Goal: Information Seeking & Learning: Learn about a topic

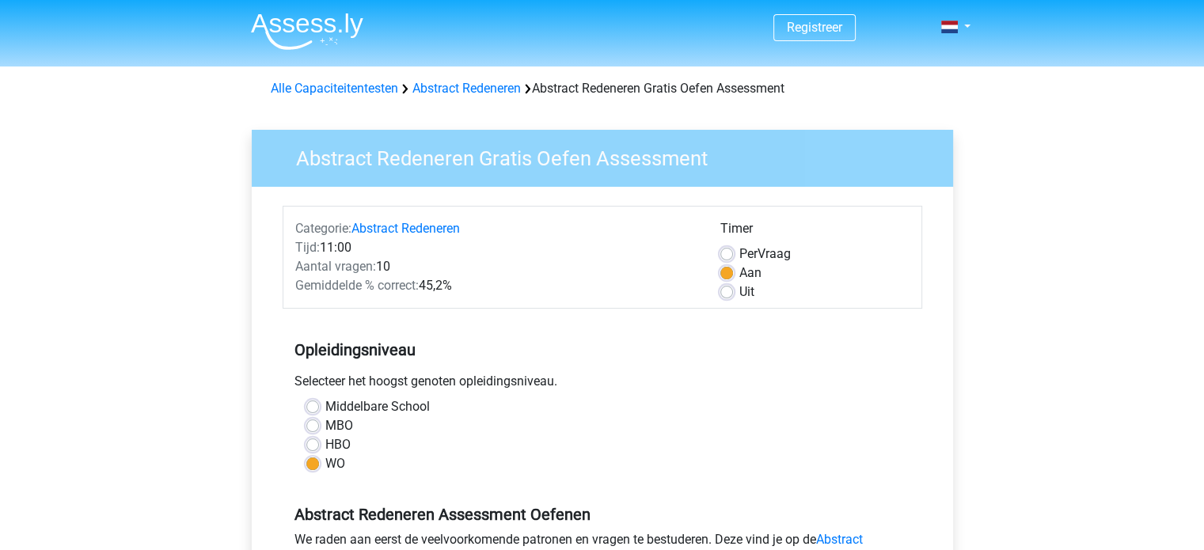
click at [740, 253] on label "Per Vraag" at bounding box center [765, 254] width 51 height 19
click at [725, 253] on input "Per Vraag" at bounding box center [727, 253] width 13 height 16
radio input "true"
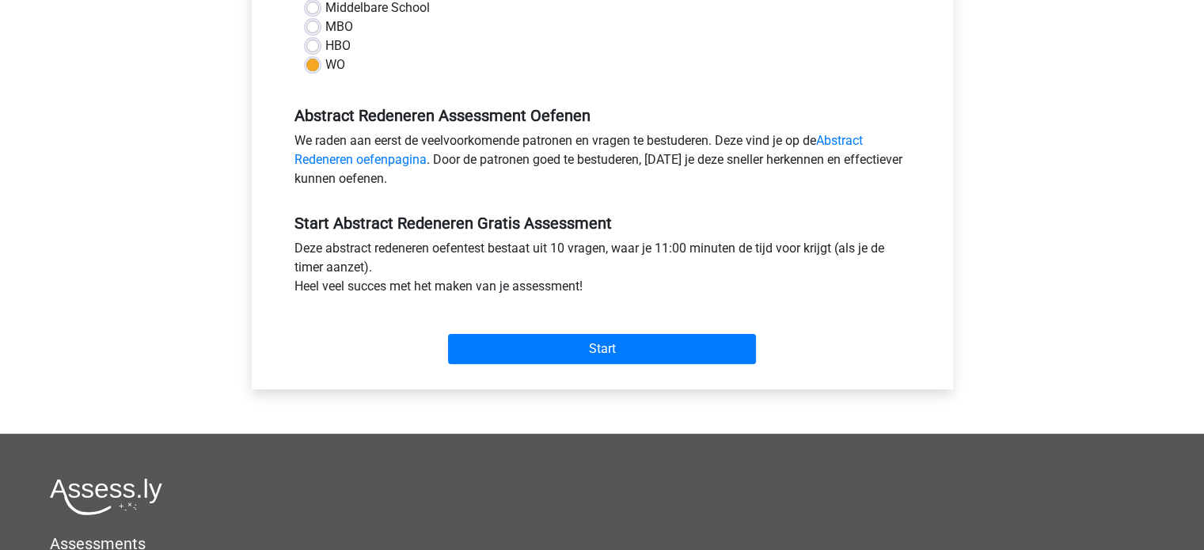
scroll to position [401, 0]
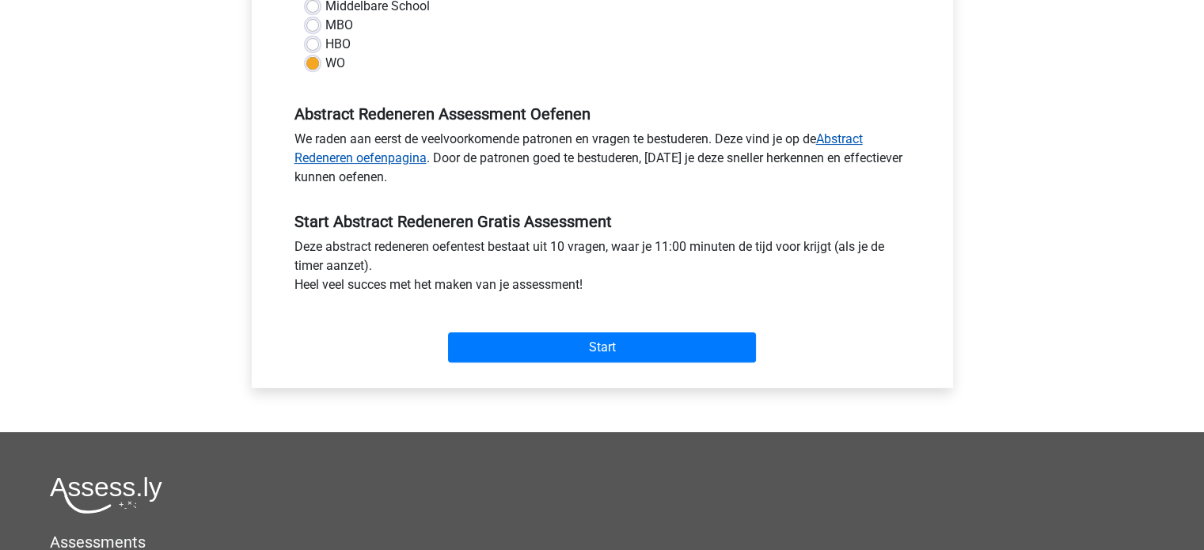
click at [840, 139] on link "Abstract Redeneren oefenpagina" at bounding box center [579, 148] width 569 height 34
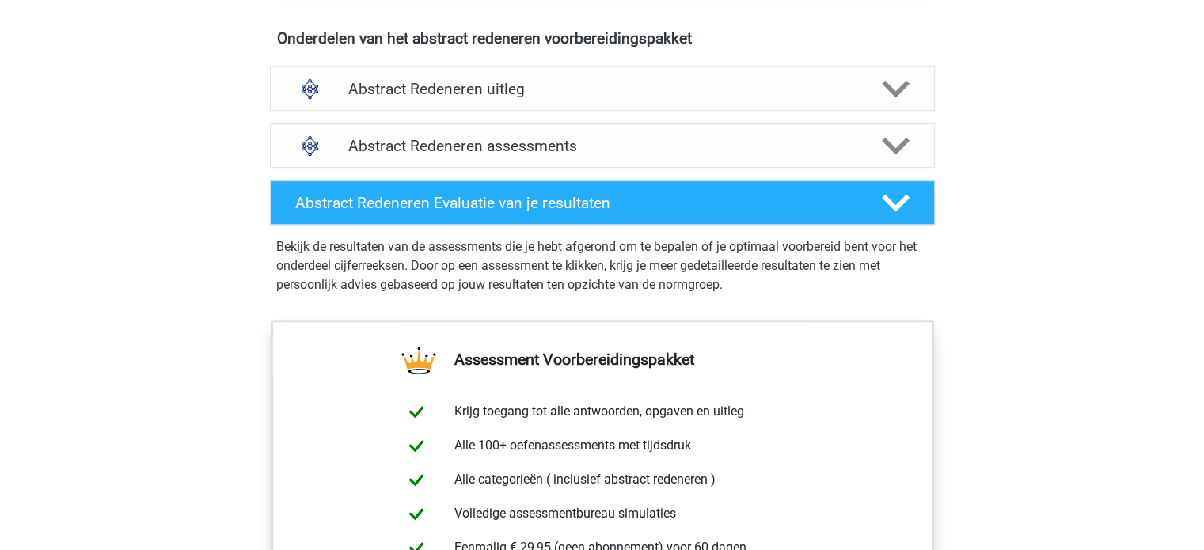
scroll to position [922, 0]
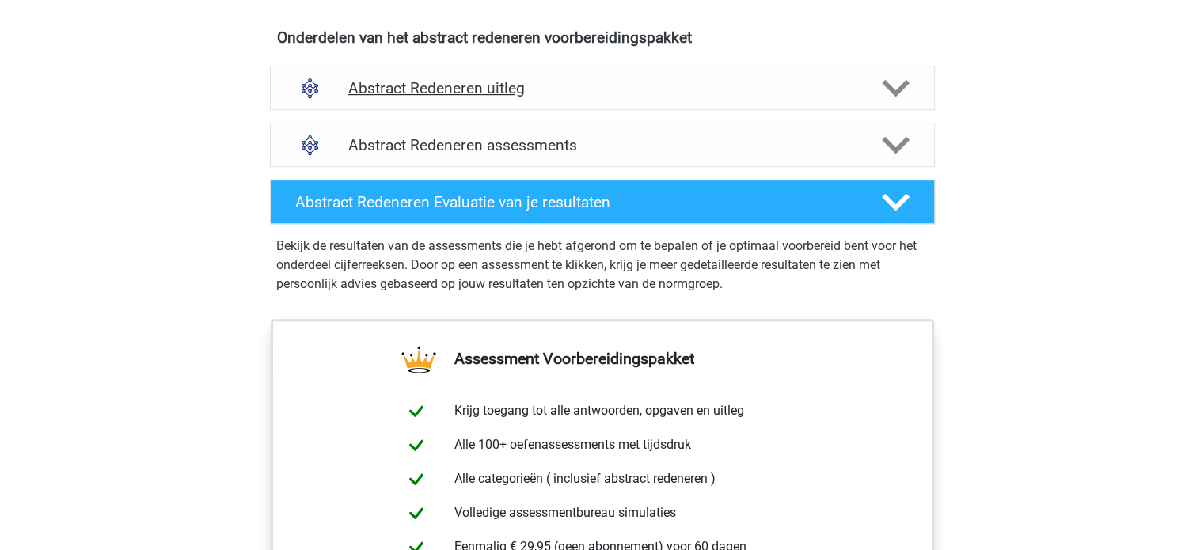
click at [651, 85] on h4 "Abstract Redeneren uitleg" at bounding box center [602, 88] width 508 height 18
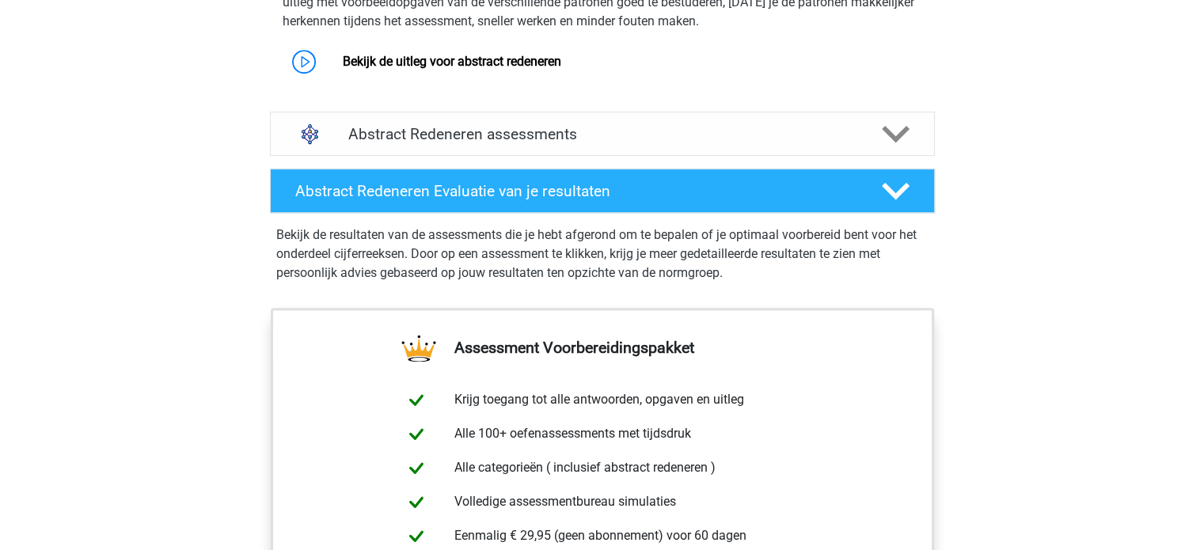
scroll to position [1071, 0]
click at [638, 132] on h4 "Abstract Redeneren assessments" at bounding box center [602, 134] width 508 height 18
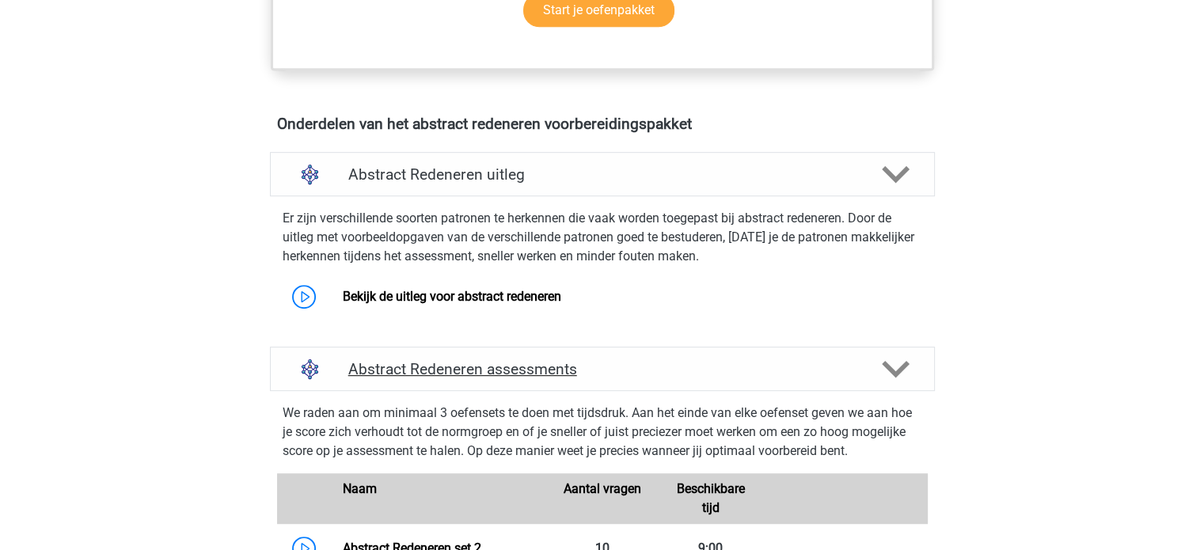
scroll to position [827, 0]
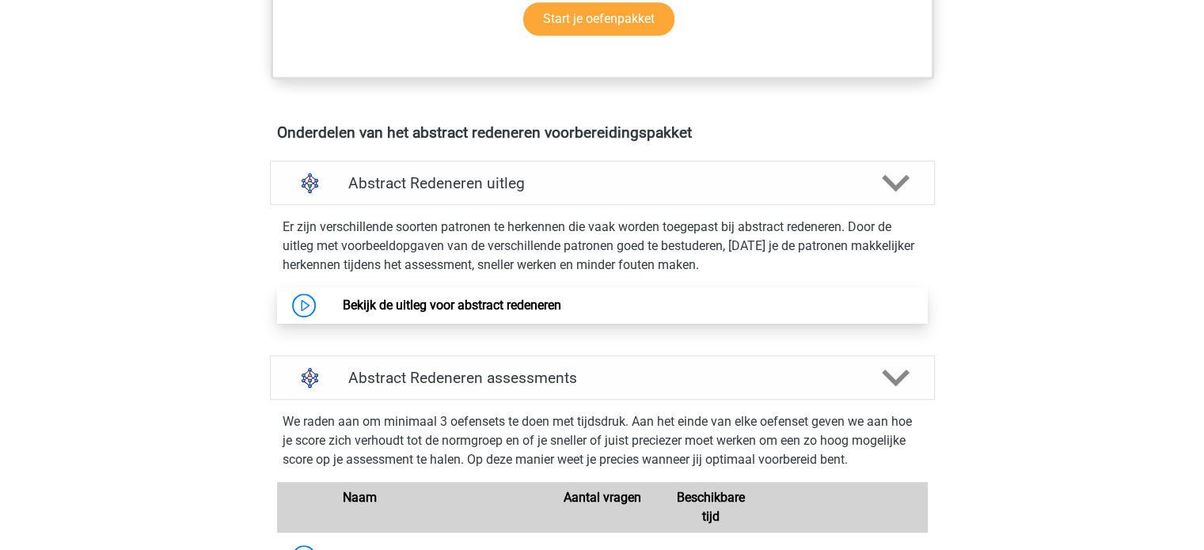
click at [487, 304] on link "Bekijk de uitleg voor abstract redeneren" at bounding box center [452, 305] width 219 height 15
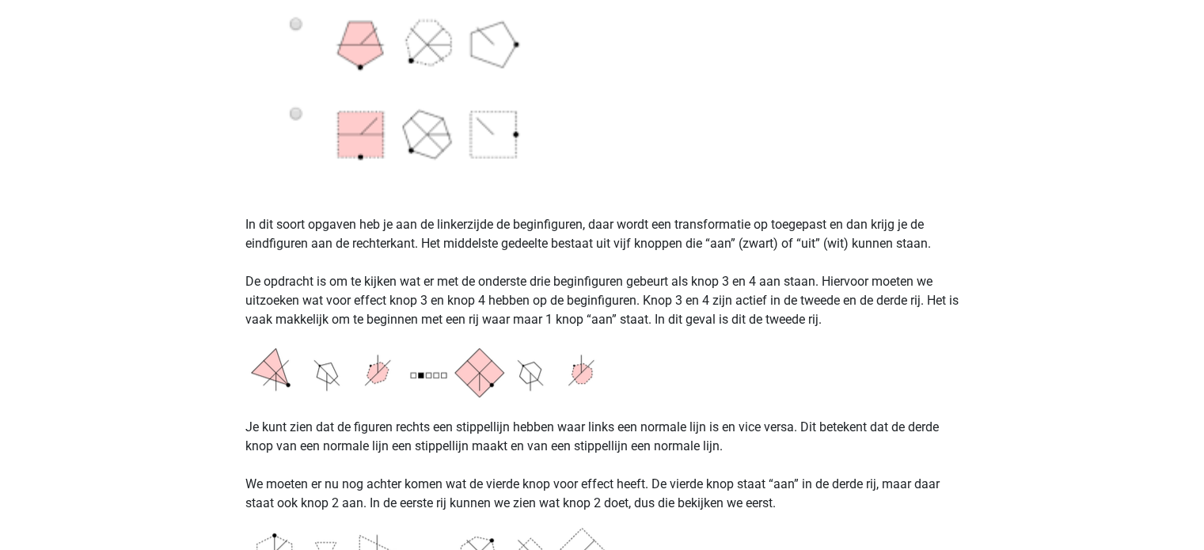
scroll to position [1038, 0]
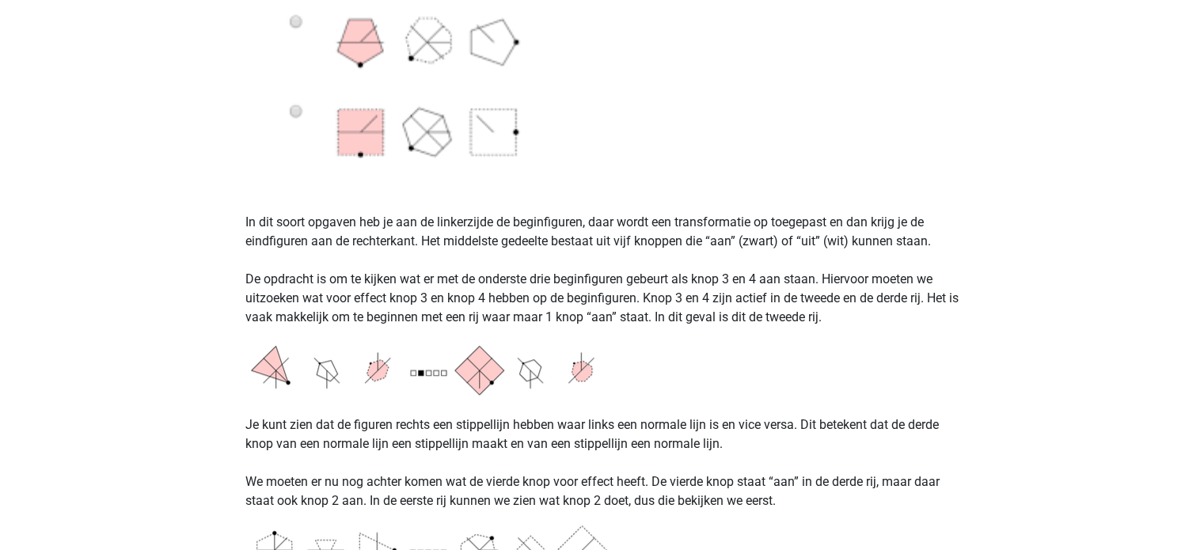
drag, startPoint x: 442, startPoint y: 338, endPoint x: 684, endPoint y: 474, distance: 278.0
click at [684, 474] on p "Je kunt zien dat de figuren rechts een stippellijn hebben waar links een normal…" at bounding box center [602, 454] width 714 height 114
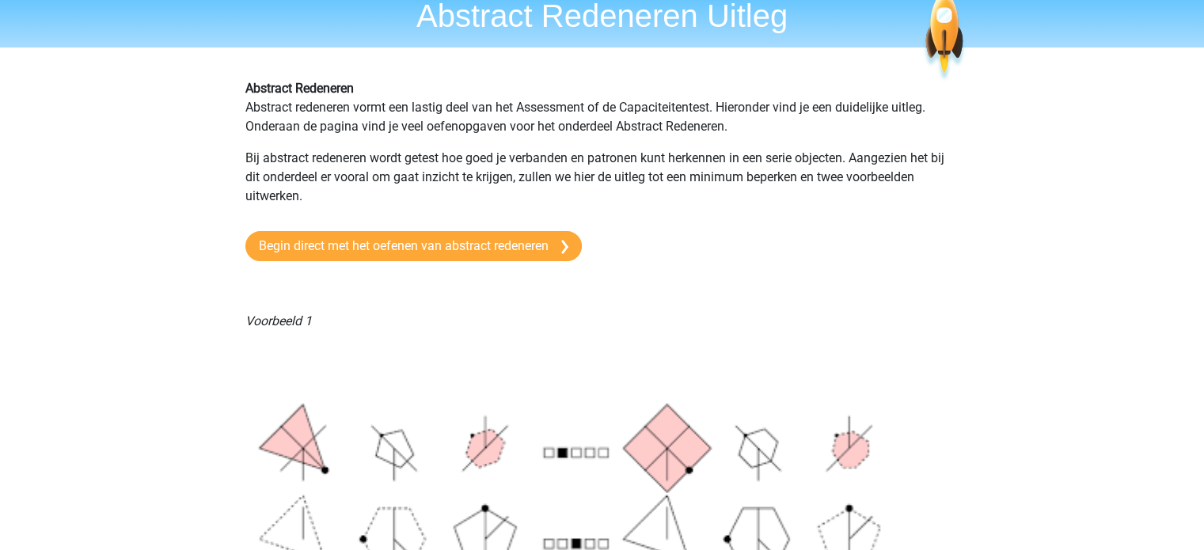
scroll to position [0, 0]
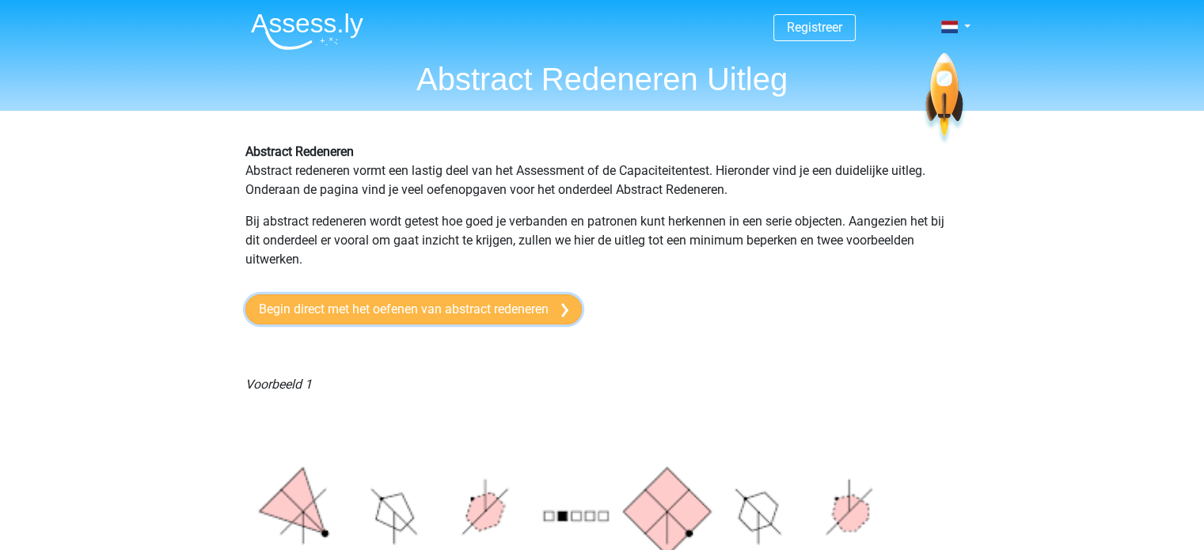
click at [523, 297] on link "Begin direct met het oefenen van abstract redeneren" at bounding box center [413, 310] width 337 height 30
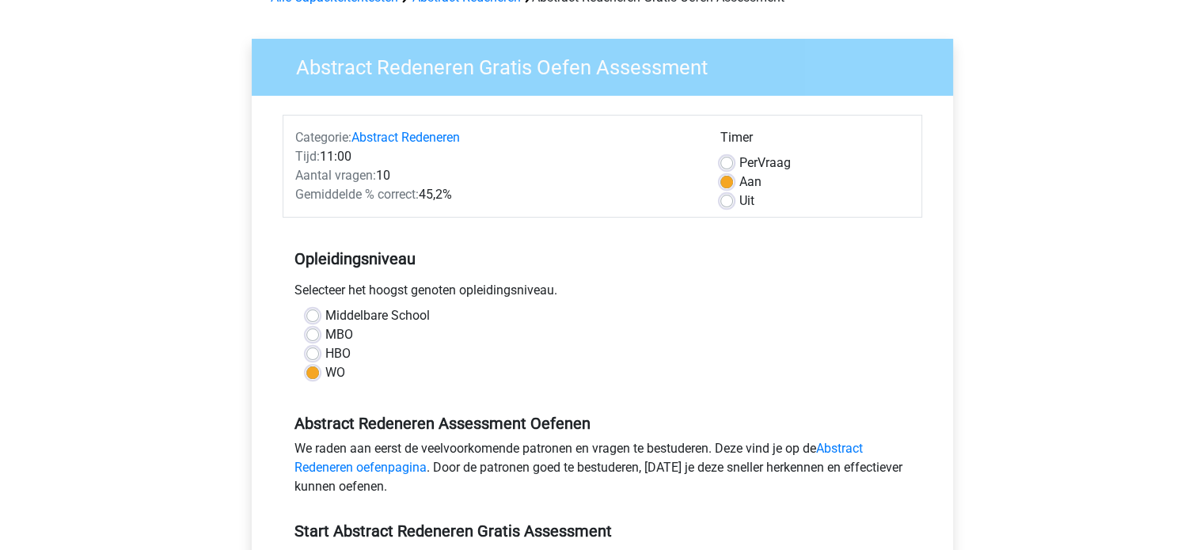
scroll to position [124, 0]
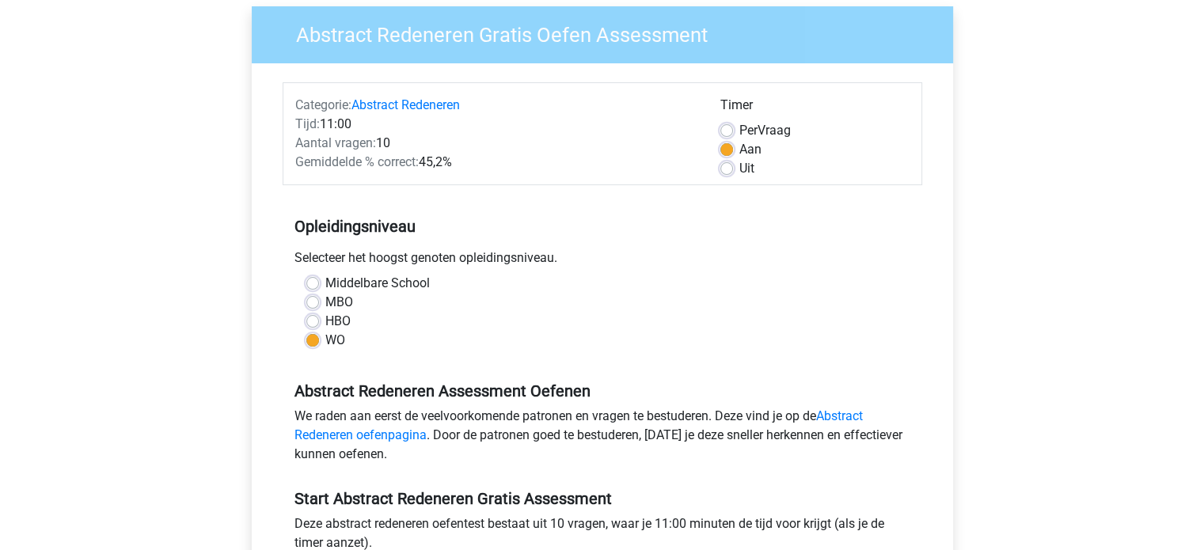
click at [740, 132] on label "Per Vraag" at bounding box center [765, 130] width 51 height 19
click at [728, 132] on input "Per Vraag" at bounding box center [727, 129] width 13 height 16
radio input "true"
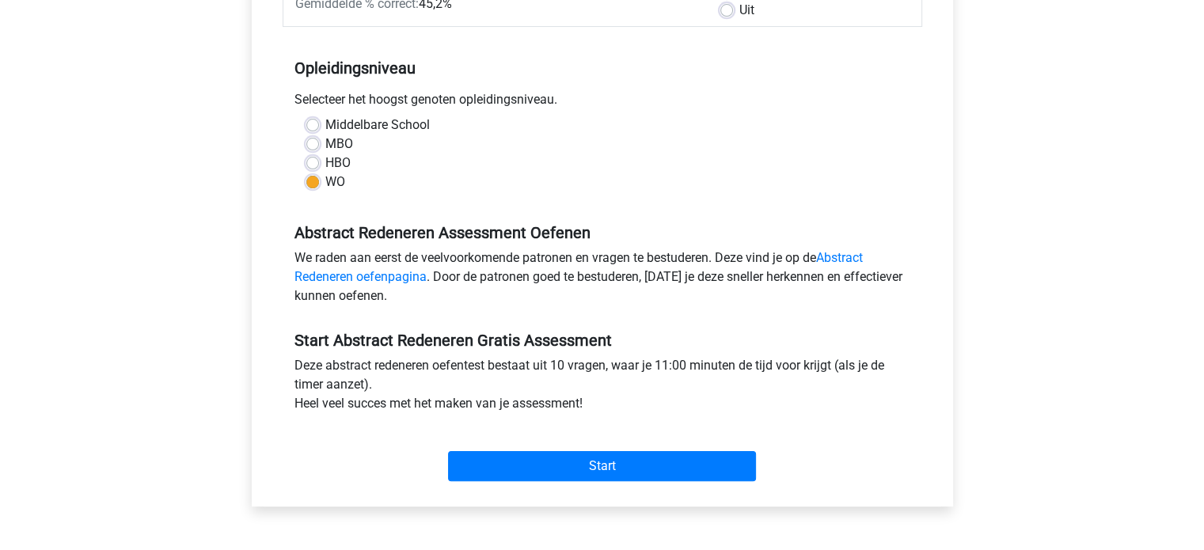
scroll to position [301, 0]
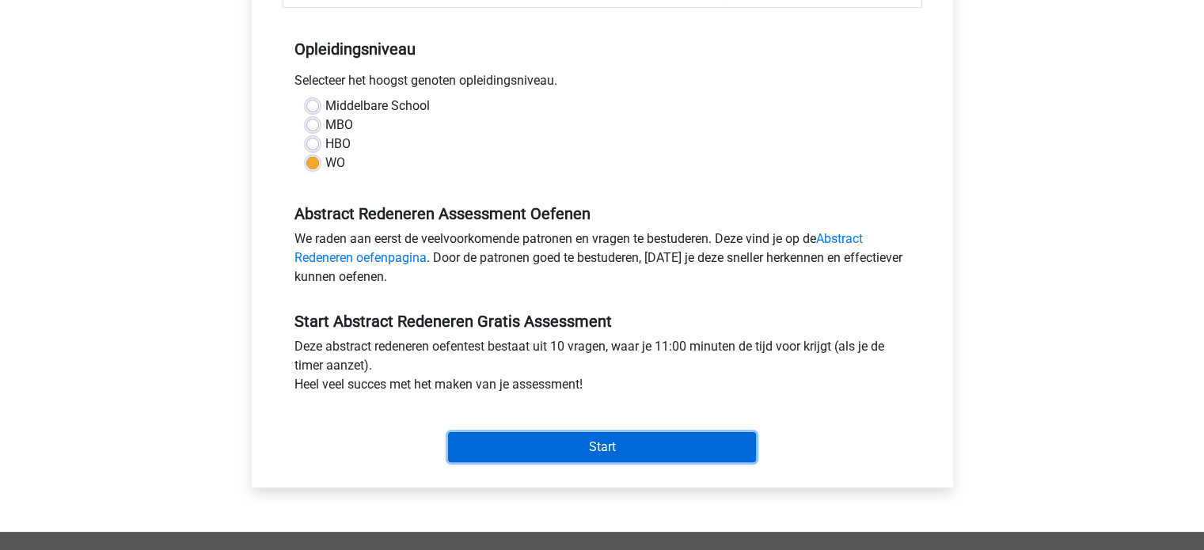
click at [657, 433] on input "Start" at bounding box center [602, 447] width 308 height 30
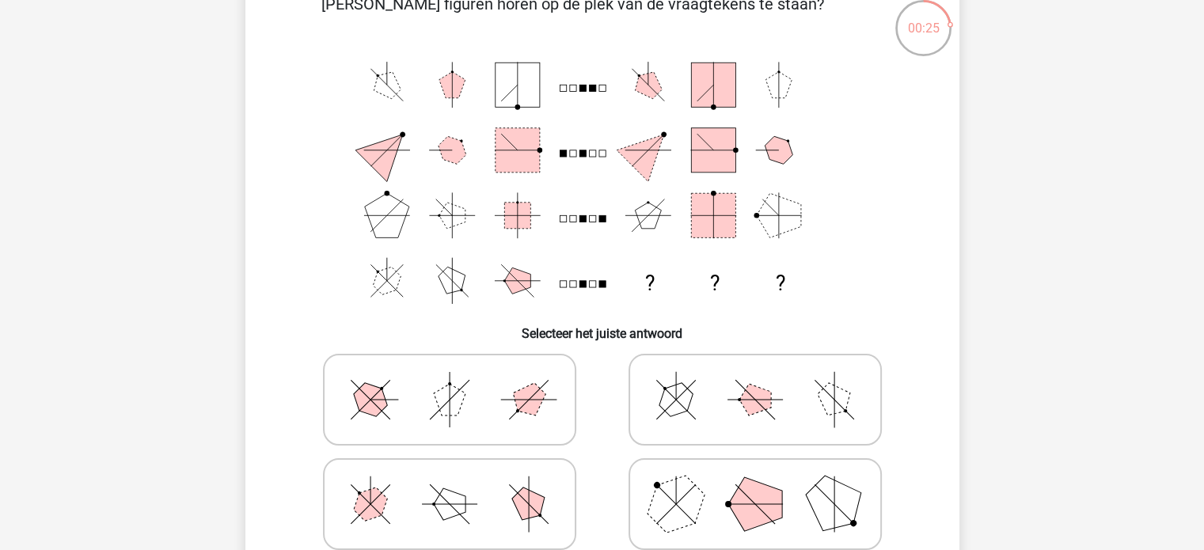
scroll to position [95, 0]
click at [732, 485] on icon at bounding box center [756, 502] width 238 height 79
click at [755, 483] on input "radio" at bounding box center [760, 478] width 10 height 10
radio input "true"
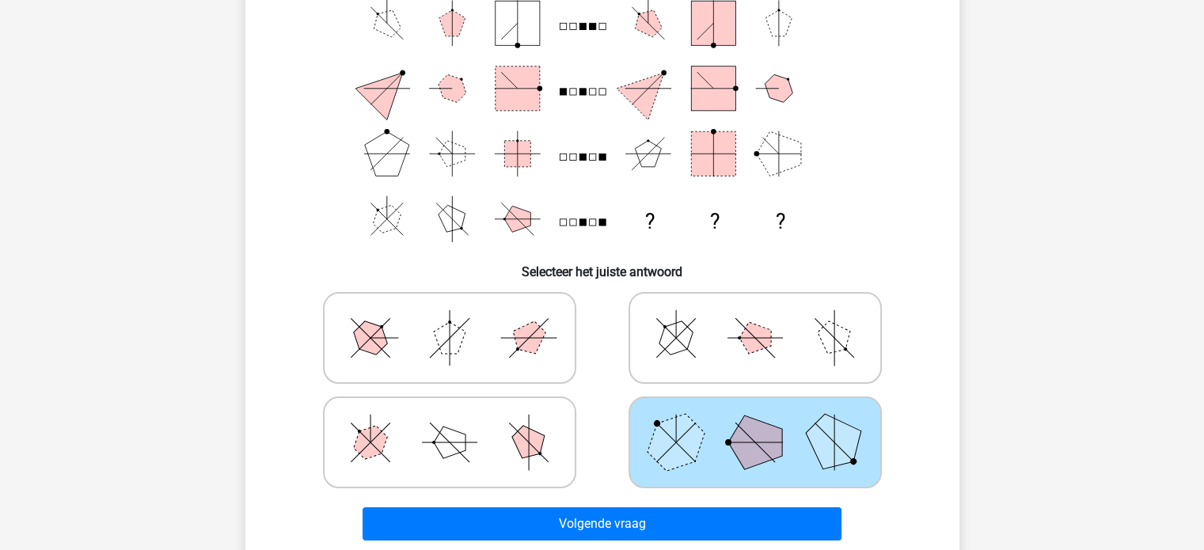
scroll to position [165, 0]
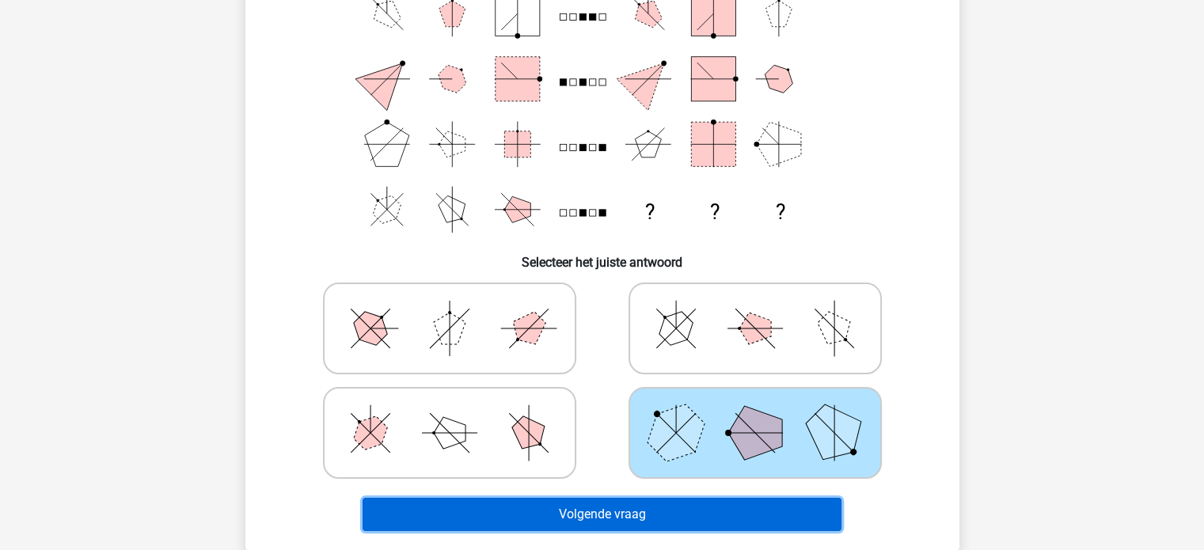
click at [703, 512] on button "Volgende vraag" at bounding box center [602, 514] width 479 height 33
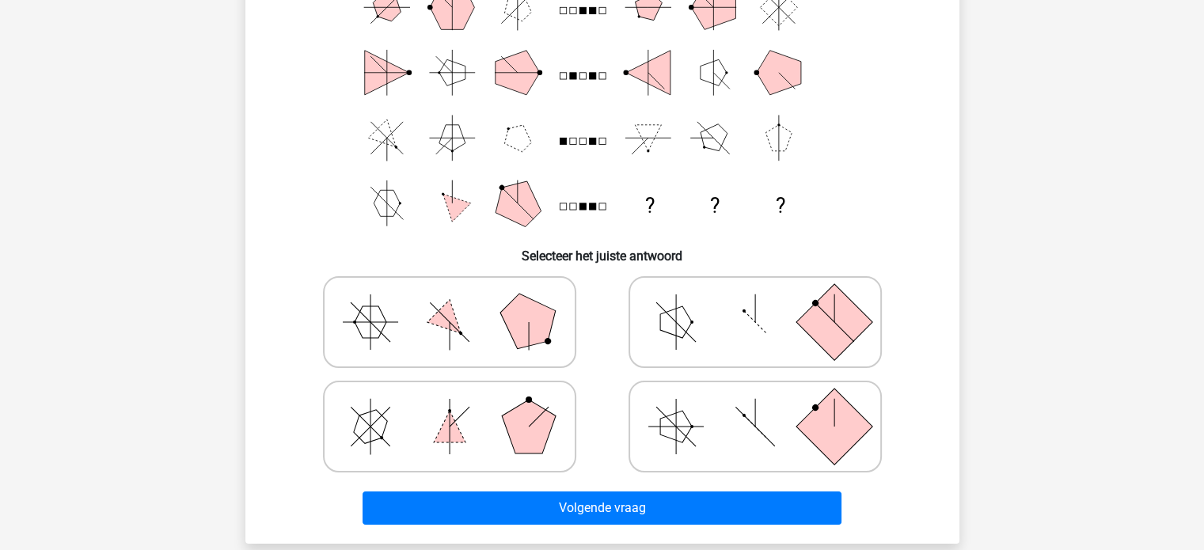
scroll to position [171, 0]
click at [795, 432] on icon at bounding box center [756, 426] width 238 height 79
click at [766, 407] on input "radio" at bounding box center [760, 402] width 10 height 10
radio input "true"
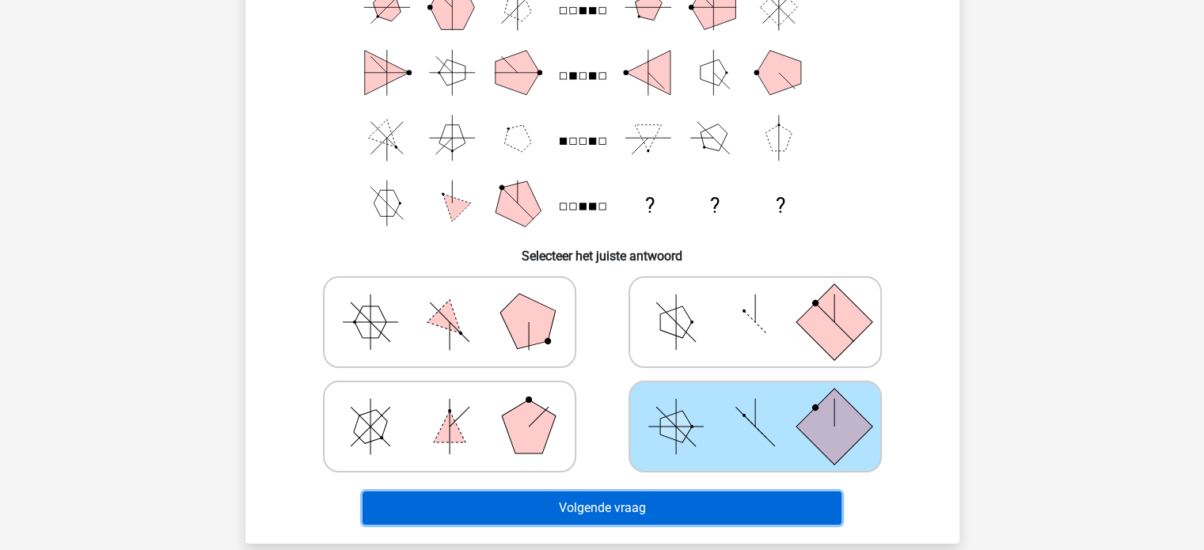
click at [723, 510] on button "Volgende vraag" at bounding box center [602, 508] width 479 height 33
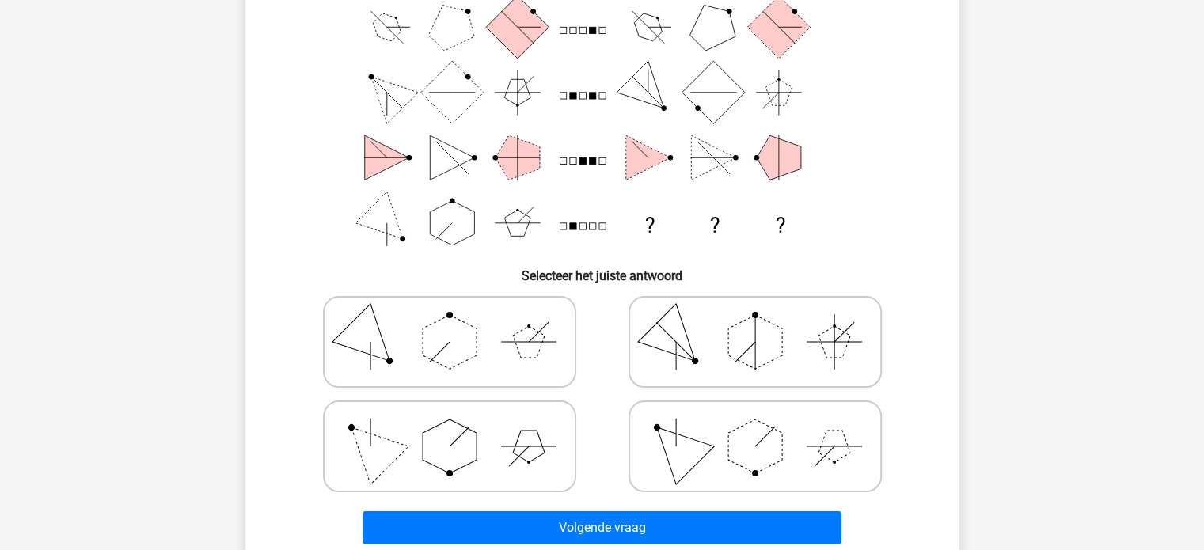
scroll to position [179, 0]
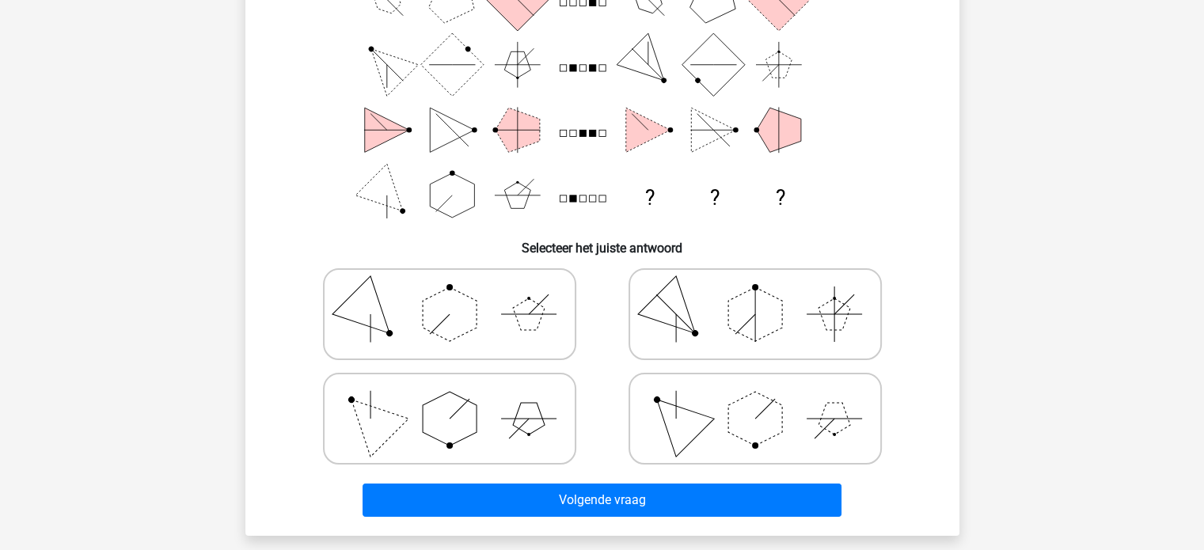
click at [488, 386] on icon at bounding box center [450, 418] width 238 height 79
click at [460, 389] on input "radio" at bounding box center [455, 394] width 10 height 10
radio input "true"
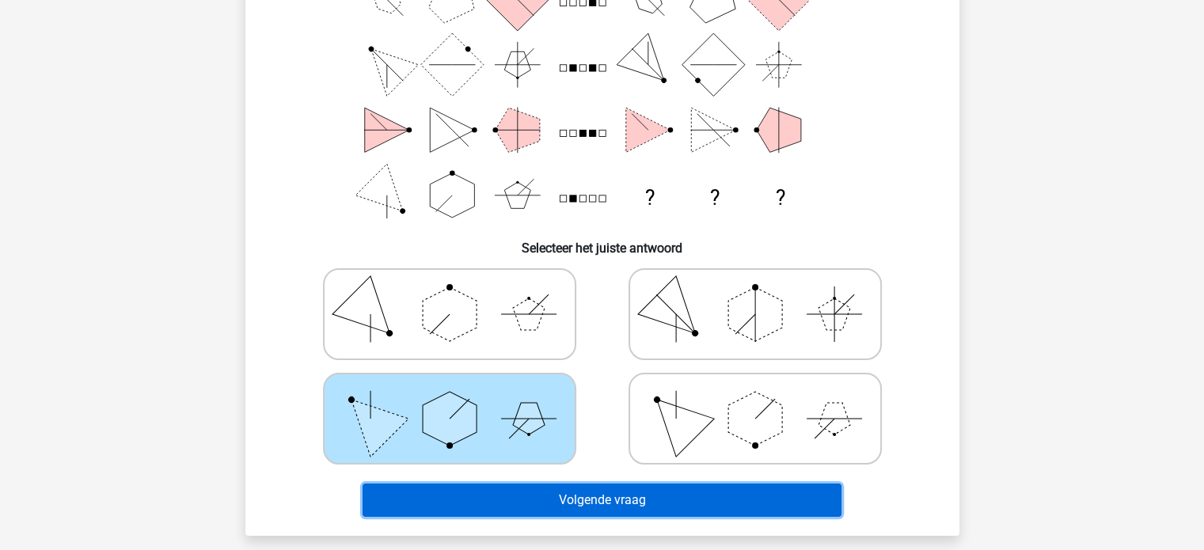
click at [532, 492] on button "Volgende vraag" at bounding box center [602, 500] width 479 height 33
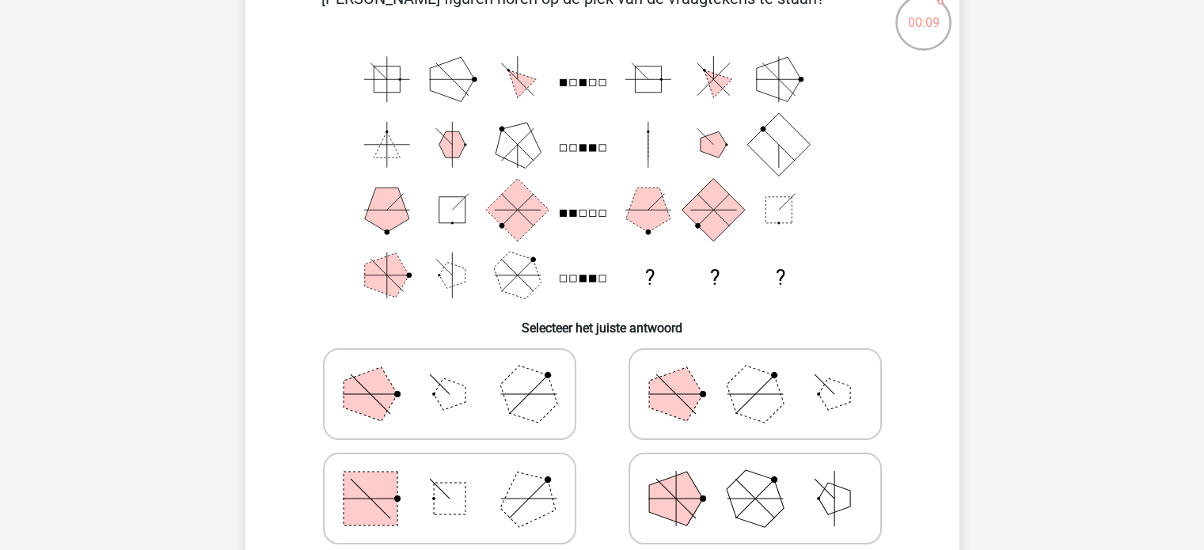
scroll to position [98, 0]
click at [441, 488] on rect at bounding box center [450, 500] width 32 height 32
click at [450, 480] on input "radio" at bounding box center [455, 475] width 10 height 10
radio input "true"
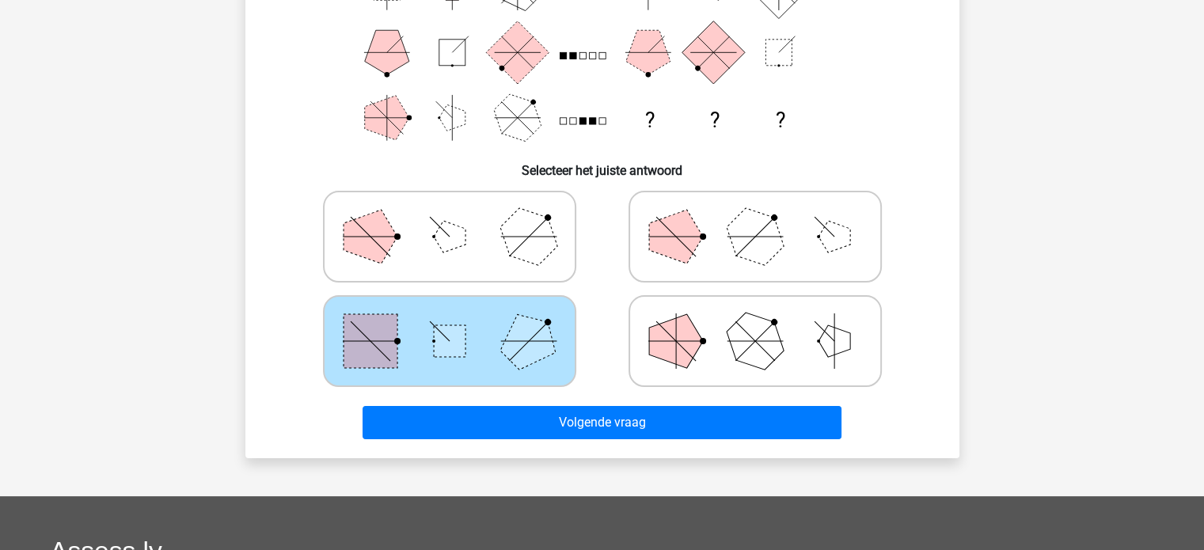
scroll to position [266, 0]
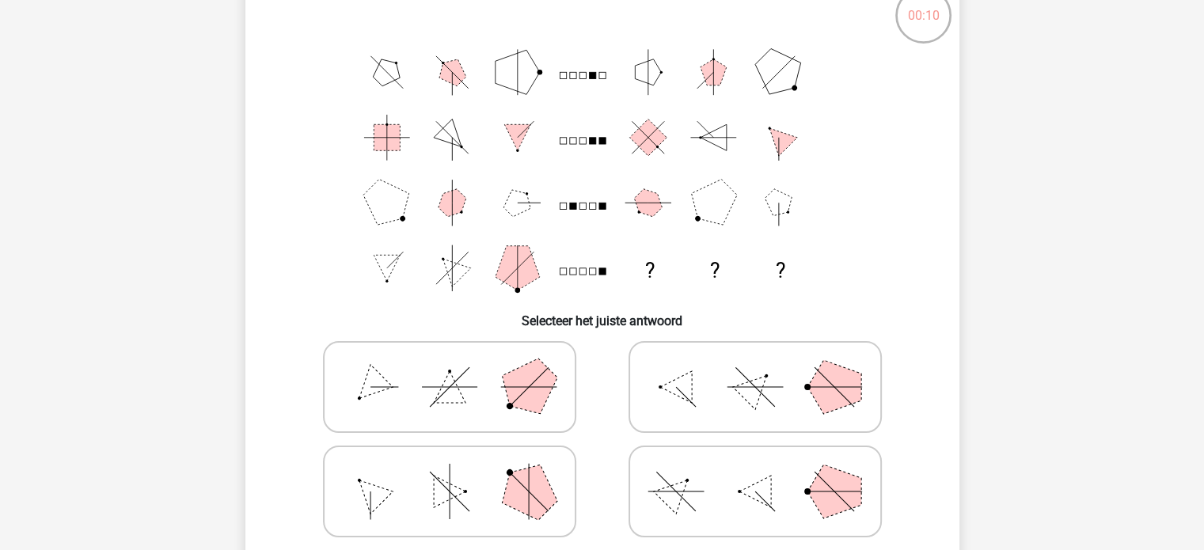
scroll to position [112, 0]
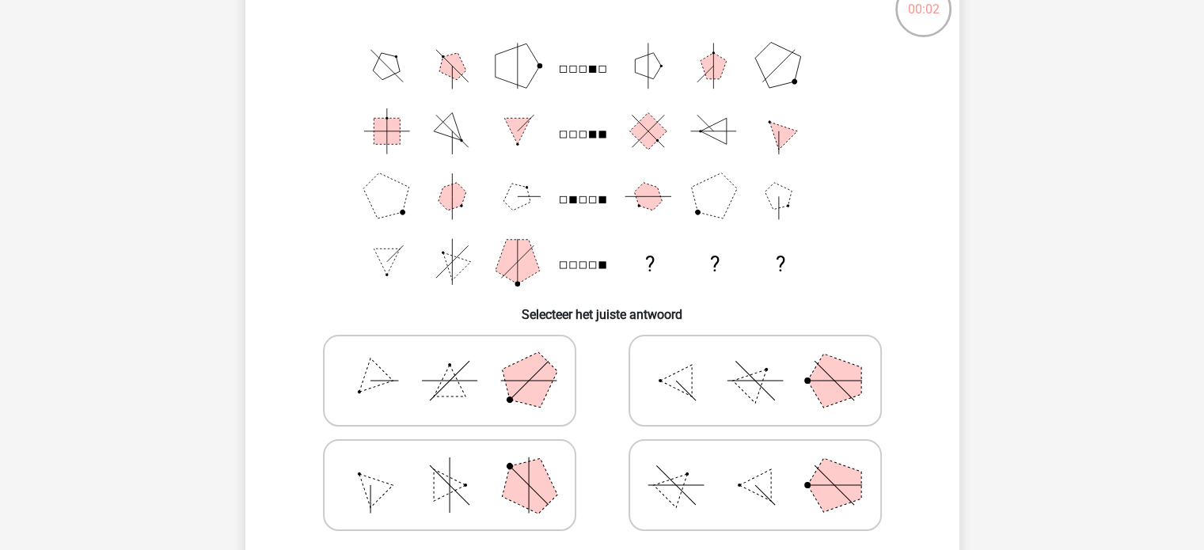
click at [793, 390] on icon at bounding box center [756, 380] width 238 height 79
click at [766, 361] on input "radio" at bounding box center [760, 356] width 10 height 10
radio input "true"
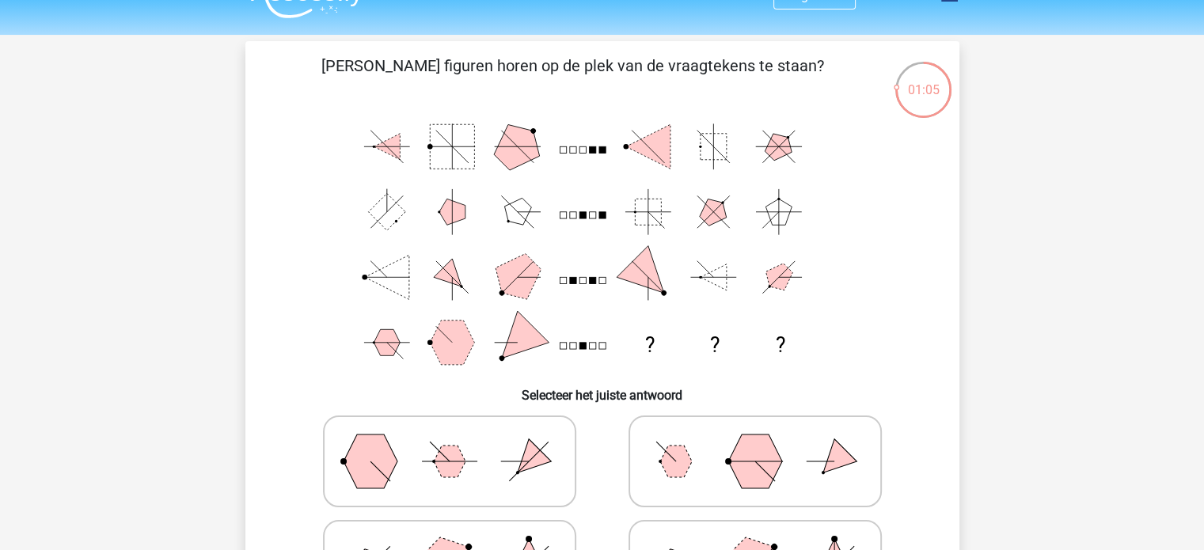
scroll to position [79, 0]
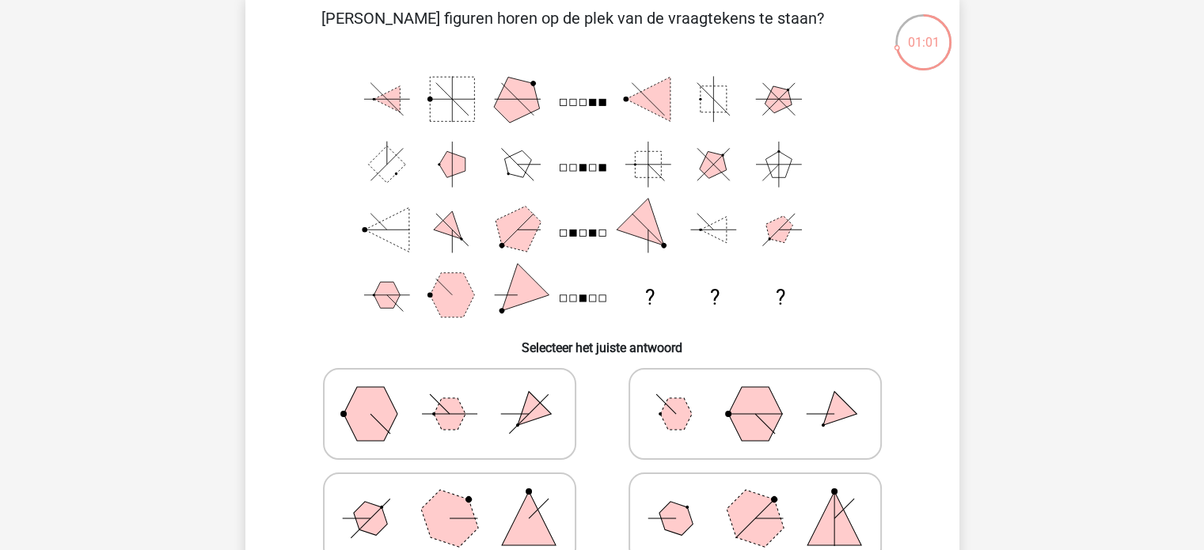
click at [927, 48] on div "01:01" at bounding box center [923, 33] width 59 height 40
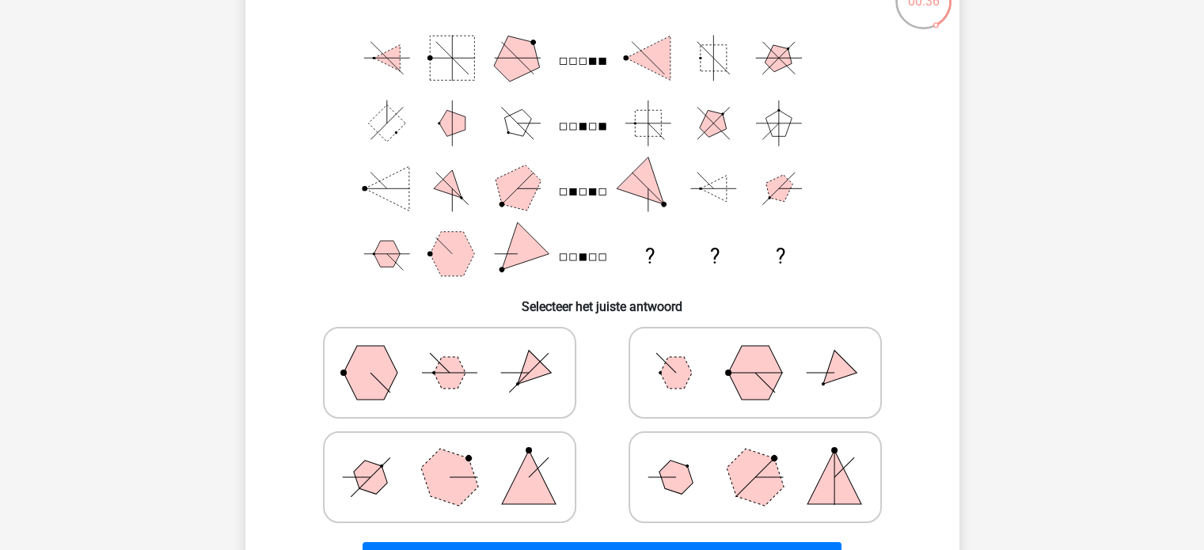
scroll to position [122, 0]
click at [735, 477] on polygon at bounding box center [755, 476] width 76 height 76
click at [755, 456] on input "radio" at bounding box center [760, 451] width 10 height 10
radio input "true"
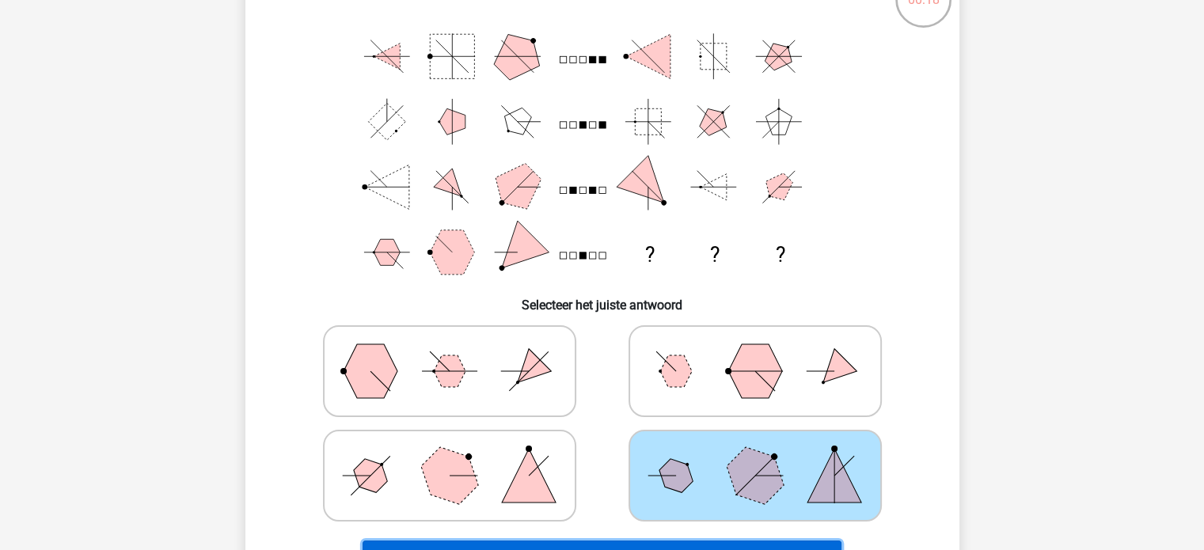
click at [719, 542] on button "Volgende vraag" at bounding box center [602, 557] width 479 height 33
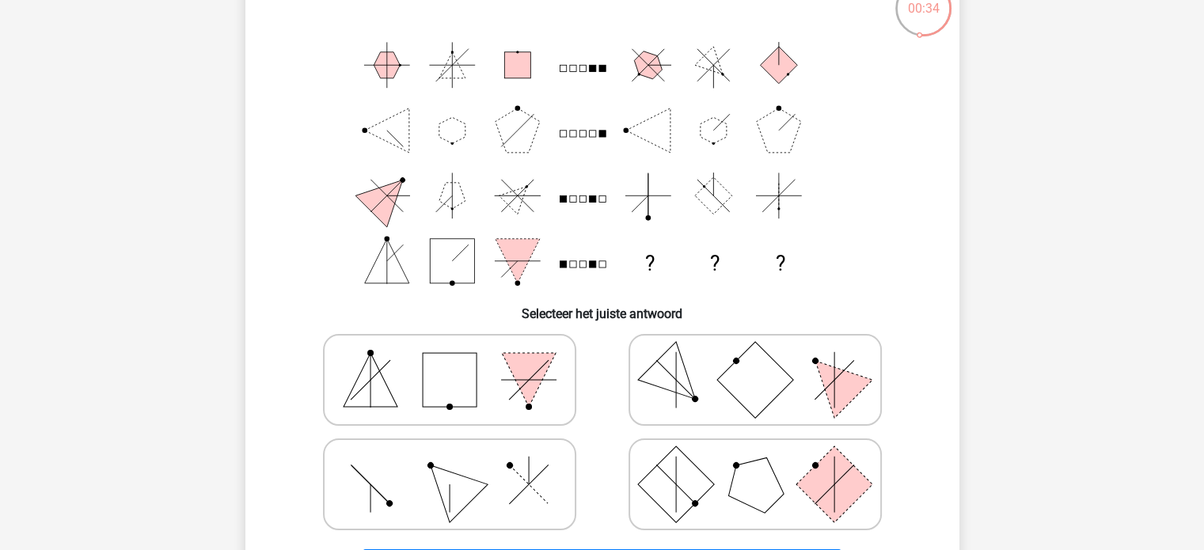
scroll to position [116, 0]
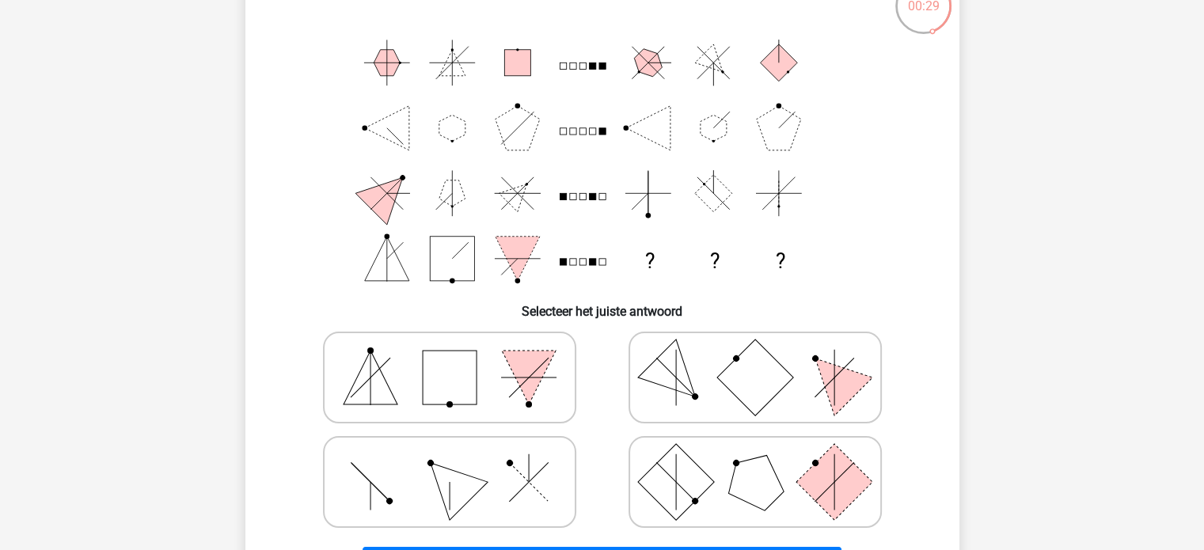
click at [504, 477] on icon at bounding box center [450, 482] width 238 height 79
click at [460, 462] on input "radio" at bounding box center [455, 457] width 10 height 10
radio input "true"
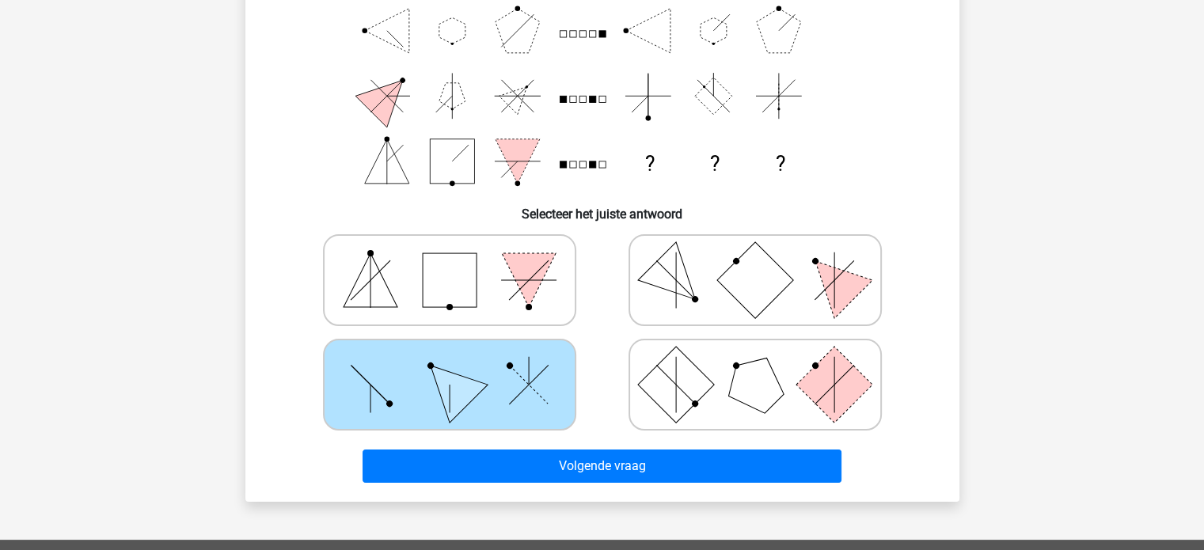
scroll to position [218, 0]
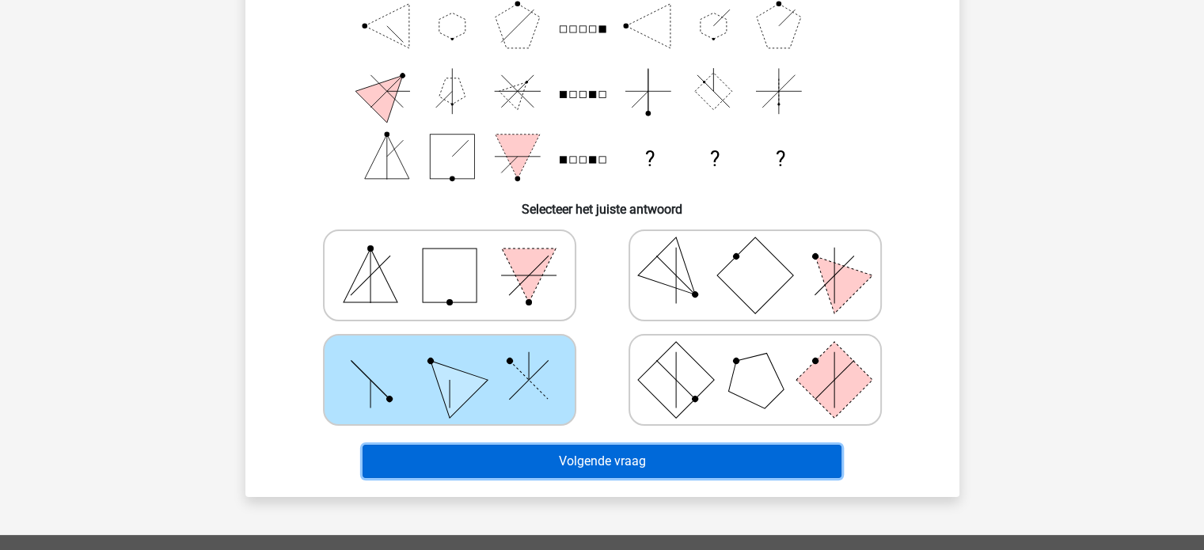
click at [504, 458] on button "Volgende vraag" at bounding box center [602, 461] width 479 height 33
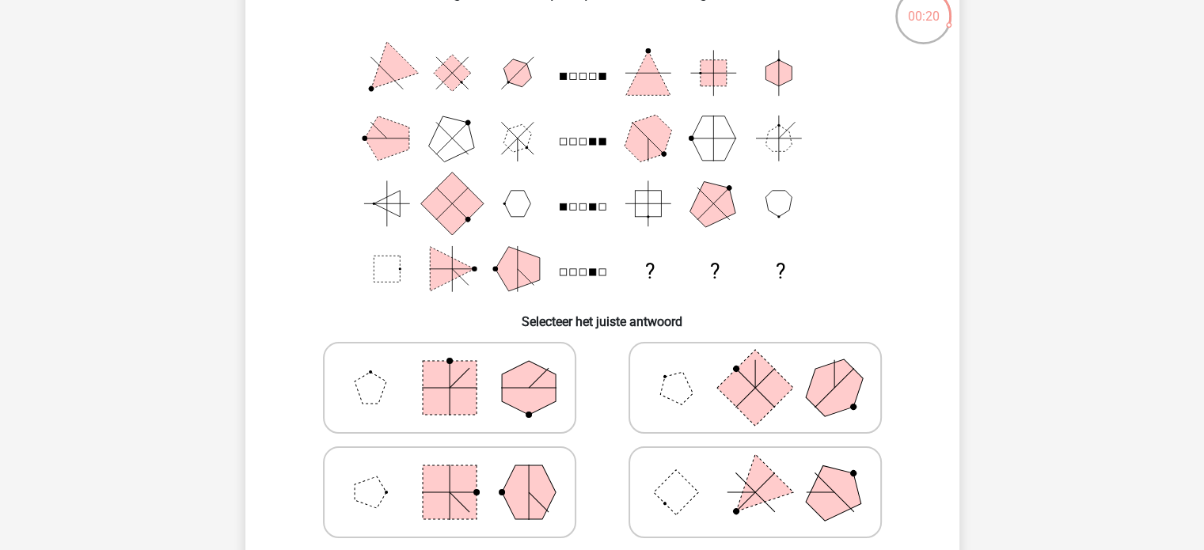
scroll to position [102, 0]
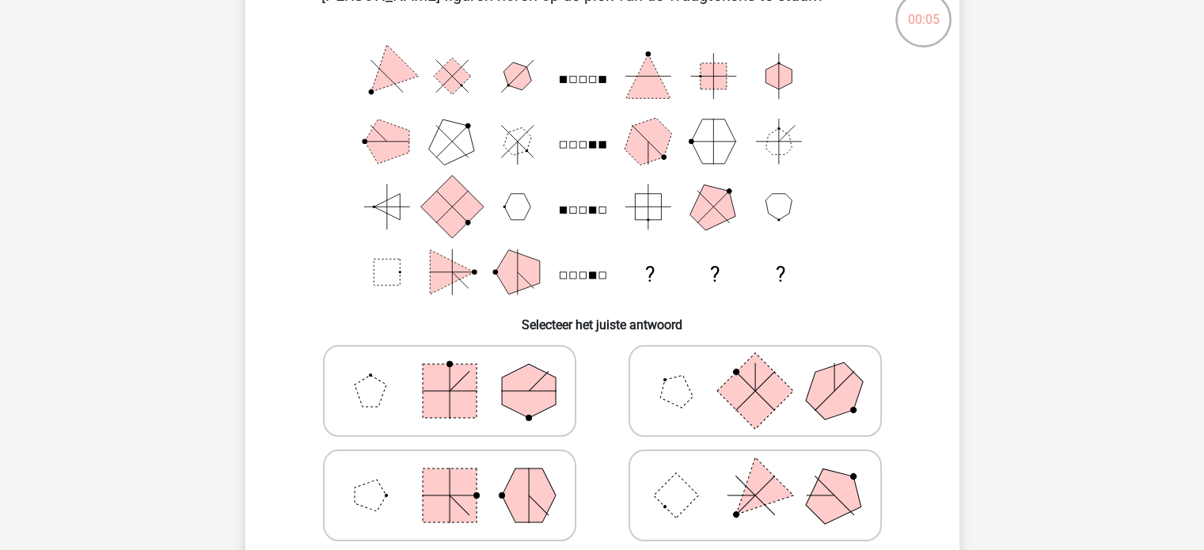
click at [719, 381] on icon at bounding box center [756, 391] width 238 height 79
click at [755, 371] on input "radio" at bounding box center [760, 366] width 10 height 10
radio input "true"
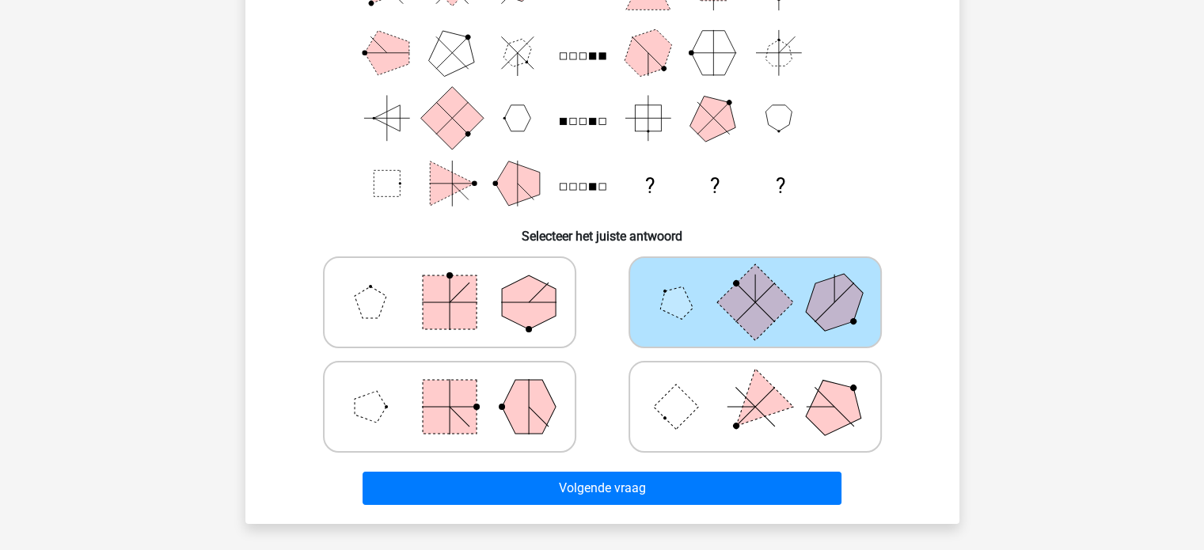
scroll to position [192, 0]
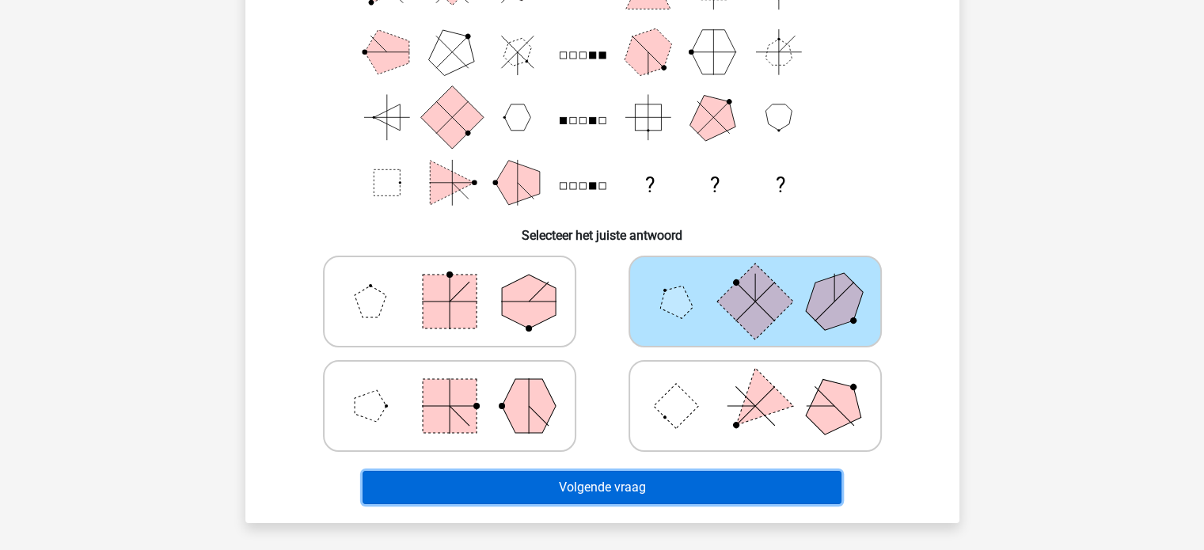
click at [643, 486] on button "Volgende vraag" at bounding box center [602, 487] width 479 height 33
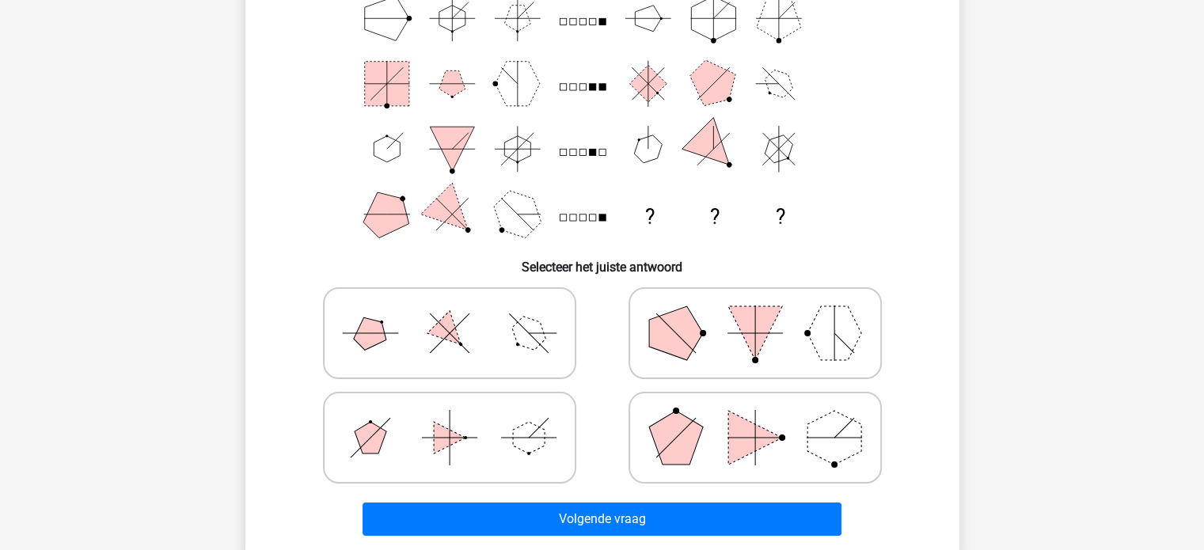
scroll to position [164, 0]
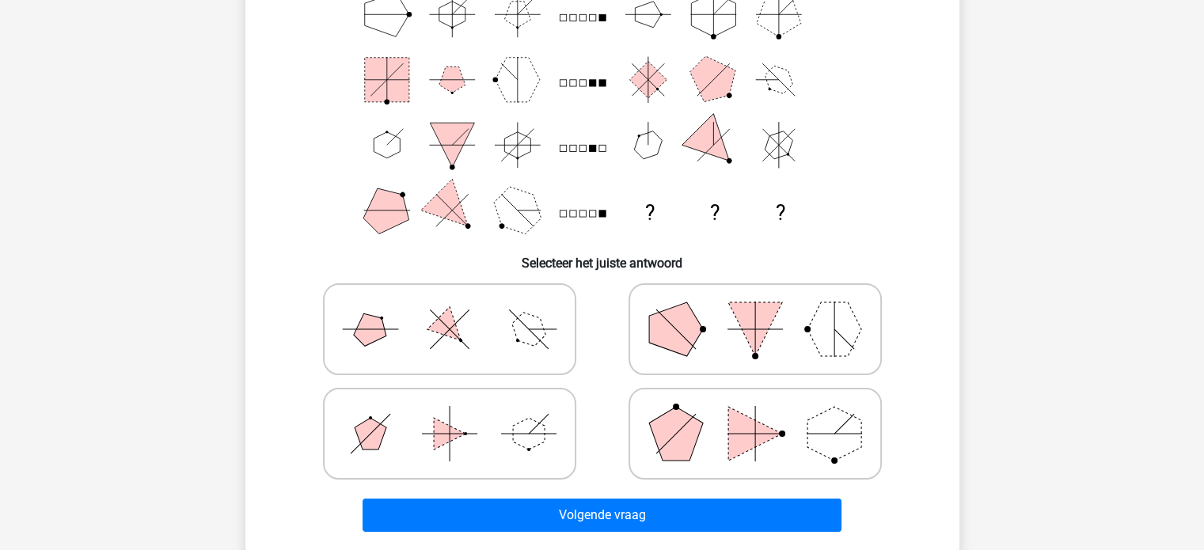
click at [560, 330] on icon at bounding box center [450, 329] width 238 height 79
click at [460, 310] on input "radio" at bounding box center [455, 304] width 10 height 10
radio input "true"
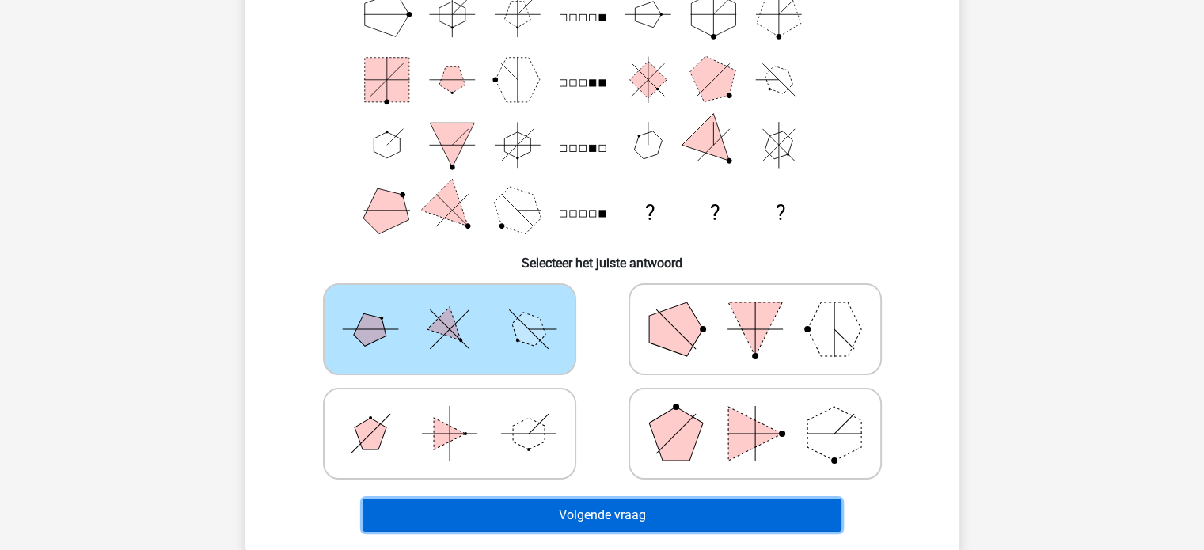
click at [589, 509] on button "Volgende vraag" at bounding box center [602, 515] width 479 height 33
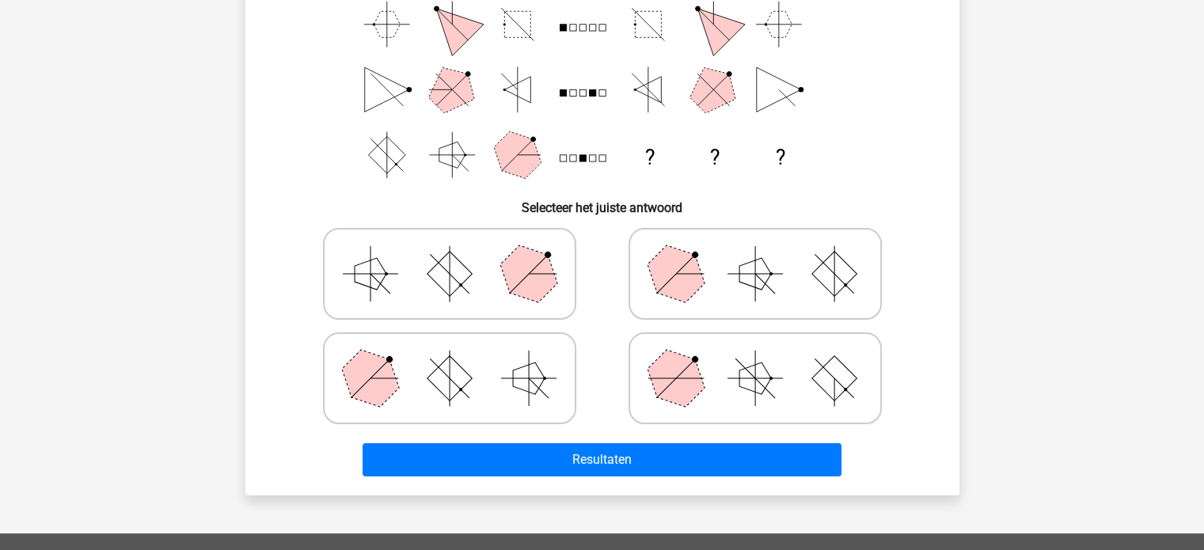
scroll to position [226, 0]
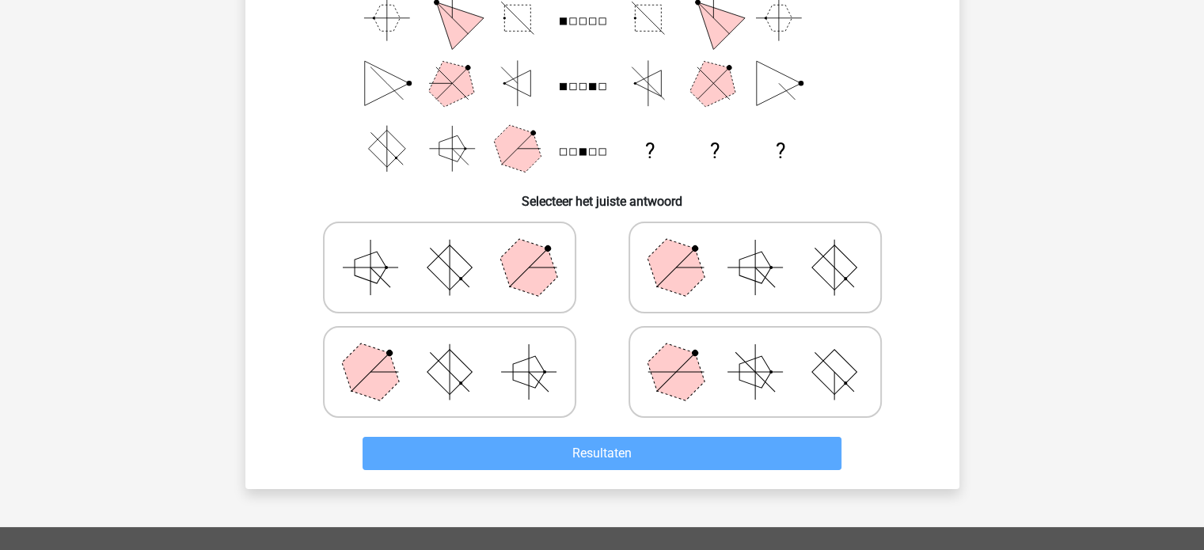
click at [747, 237] on icon at bounding box center [756, 267] width 238 height 79
click at [755, 238] on input "radio" at bounding box center [760, 243] width 10 height 10
radio input "true"
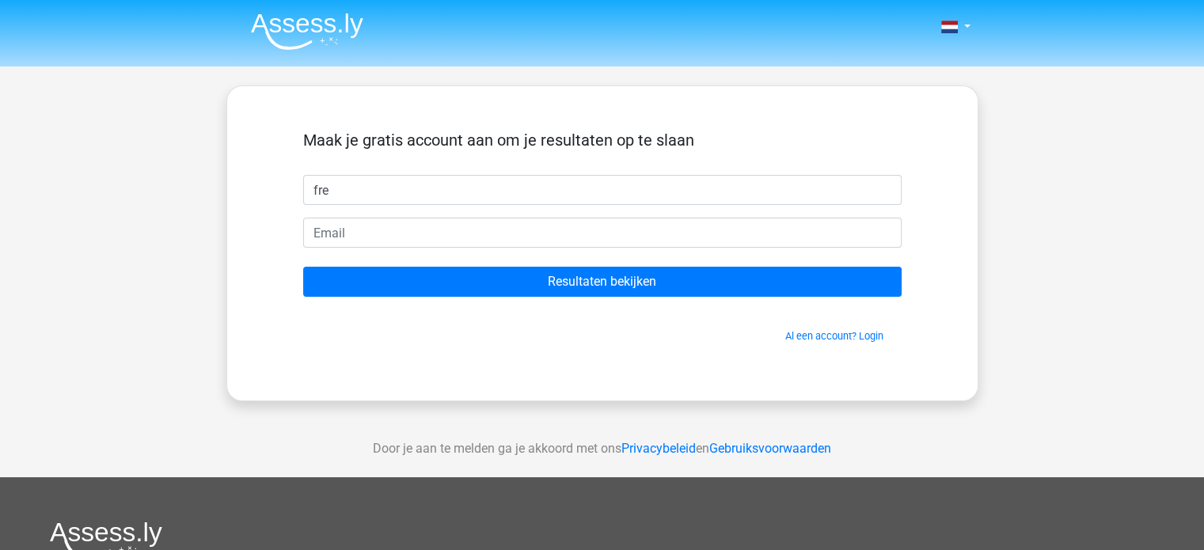
type input "Freya"
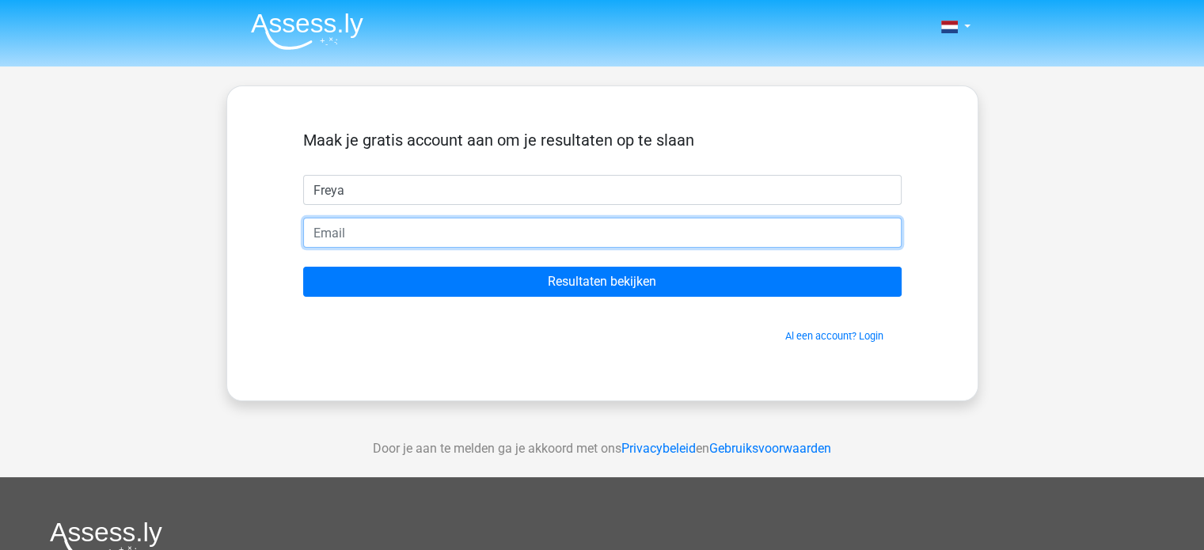
click at [382, 240] on input "email" at bounding box center [602, 233] width 599 height 30
type input "[EMAIL_ADDRESS][DOMAIN_NAME]"
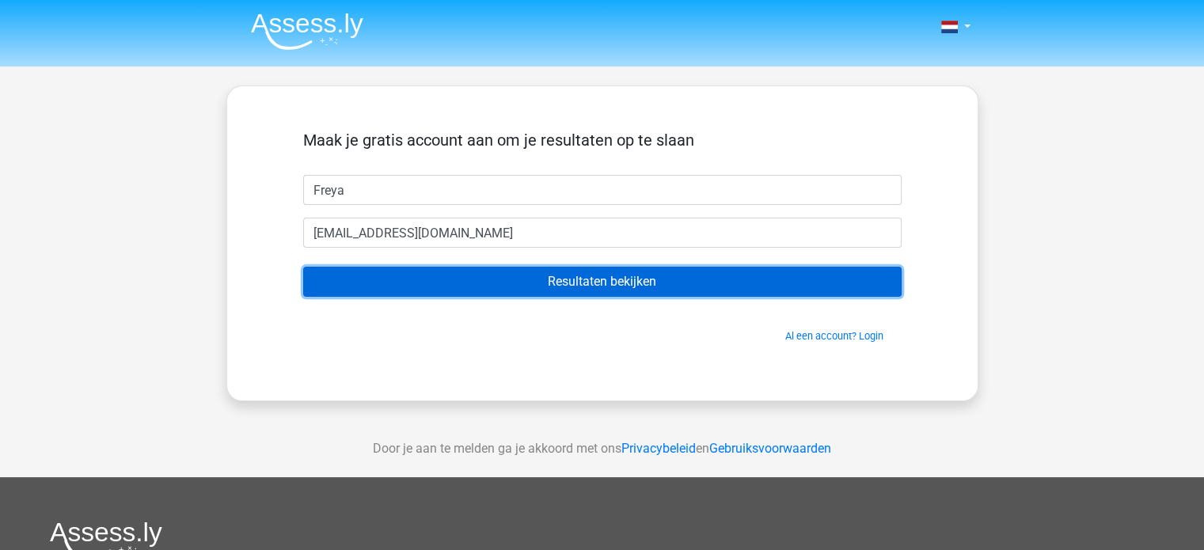
click at [450, 283] on input "Resultaten bekijken" at bounding box center [602, 282] width 599 height 30
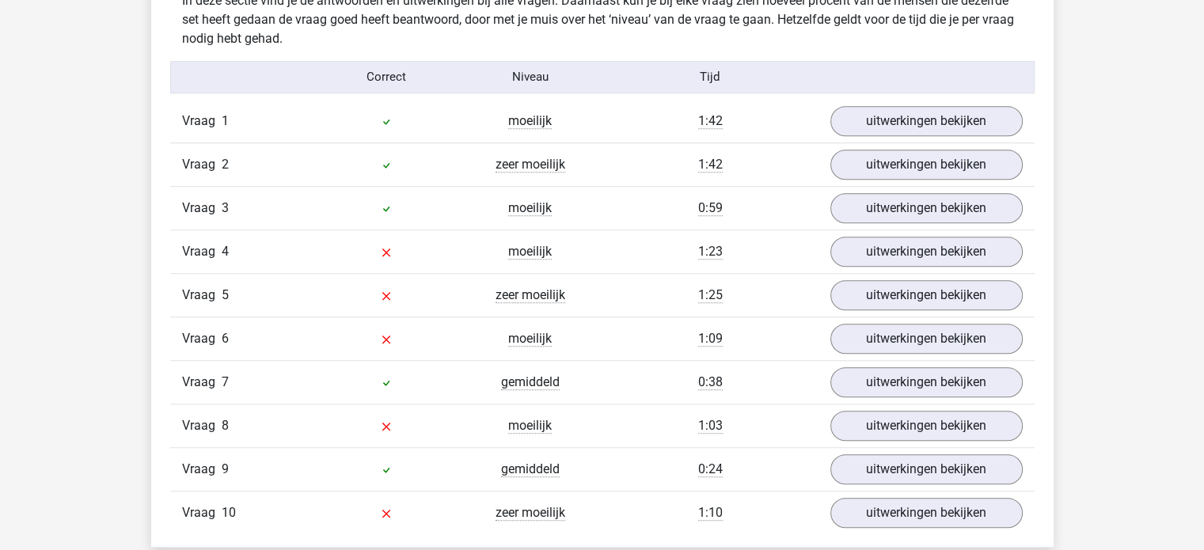
scroll to position [1246, 0]
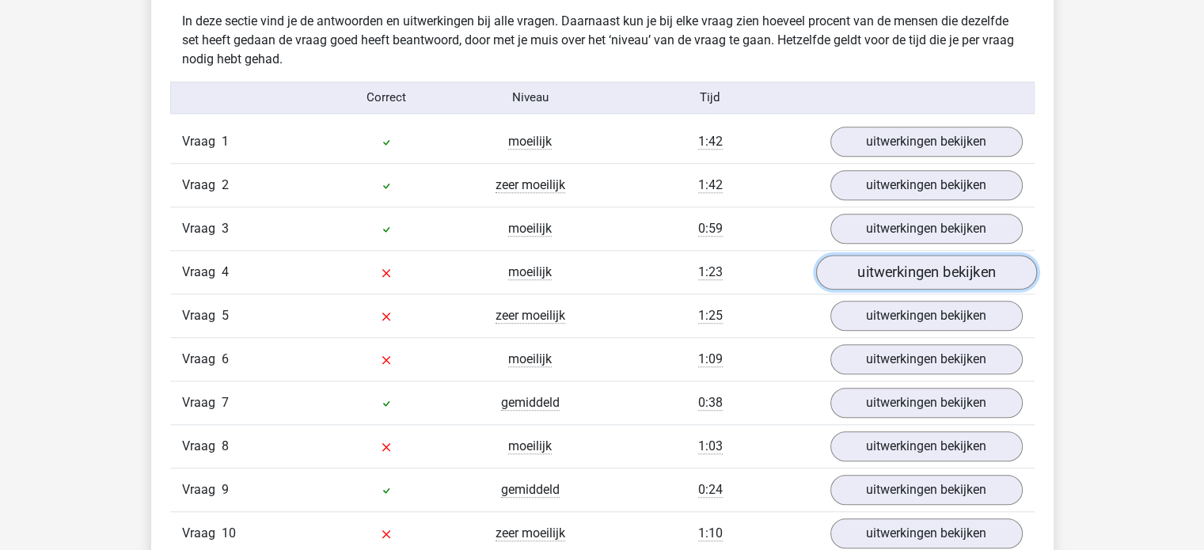
click at [909, 268] on link "uitwerkingen bekijken" at bounding box center [926, 272] width 221 height 35
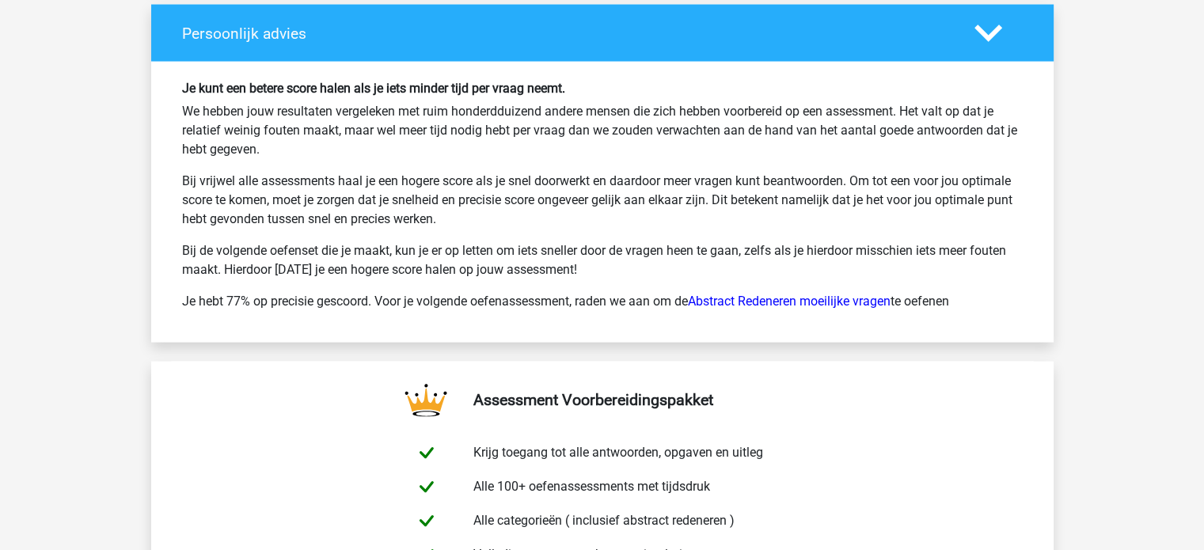
scroll to position [3296, 0]
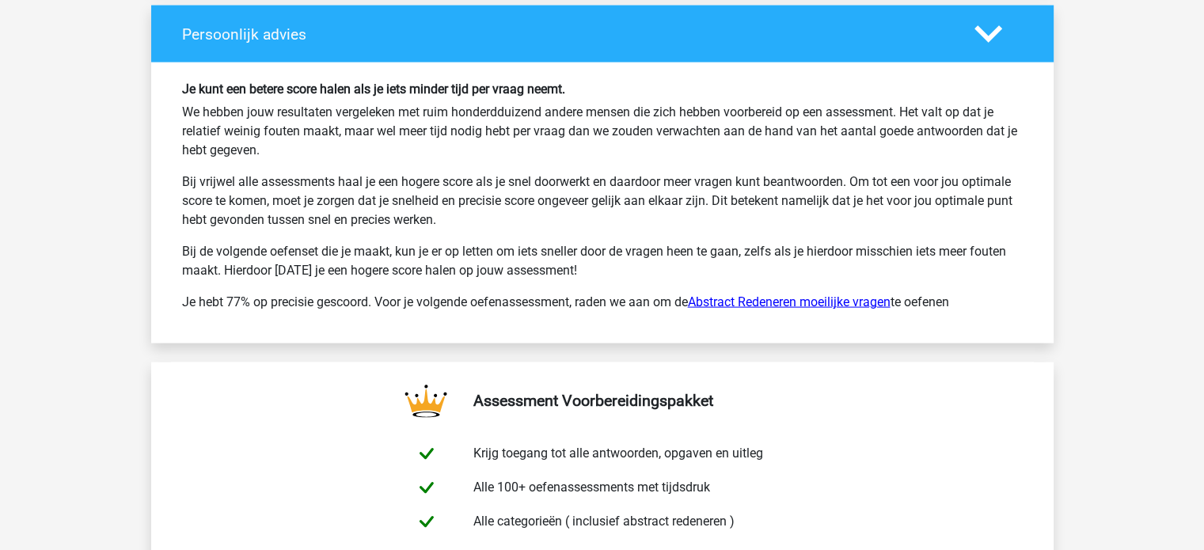
click at [793, 302] on link "Abstract Redeneren moeilijke vragen" at bounding box center [789, 302] width 203 height 15
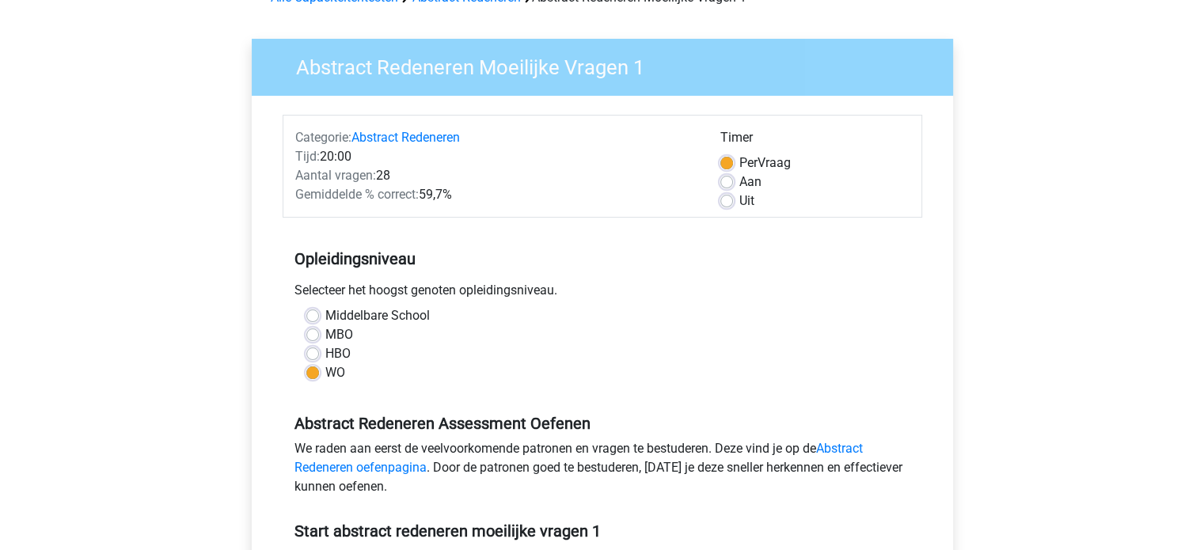
scroll to position [95, 0]
